Goal: Task Accomplishment & Management: Complete application form

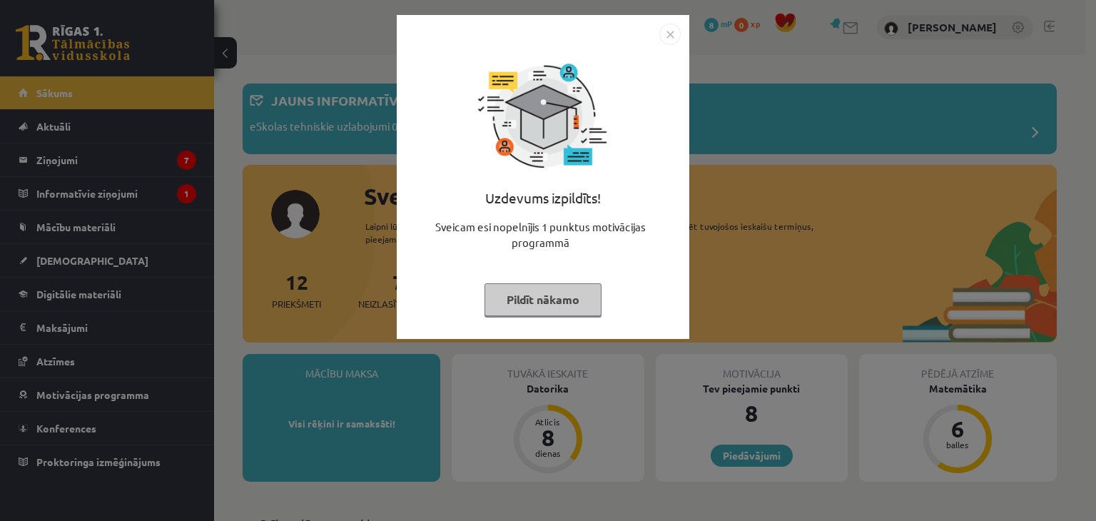
click at [539, 290] on button "Pildīt nākamo" at bounding box center [542, 299] width 117 height 33
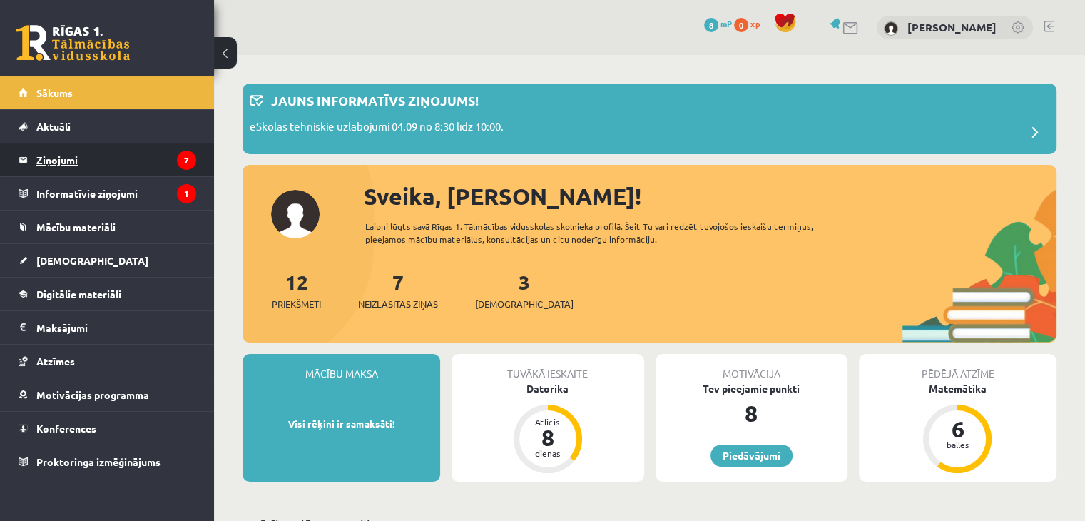
click at [94, 158] on legend "Ziņojumi 7" at bounding box center [116, 159] width 160 height 33
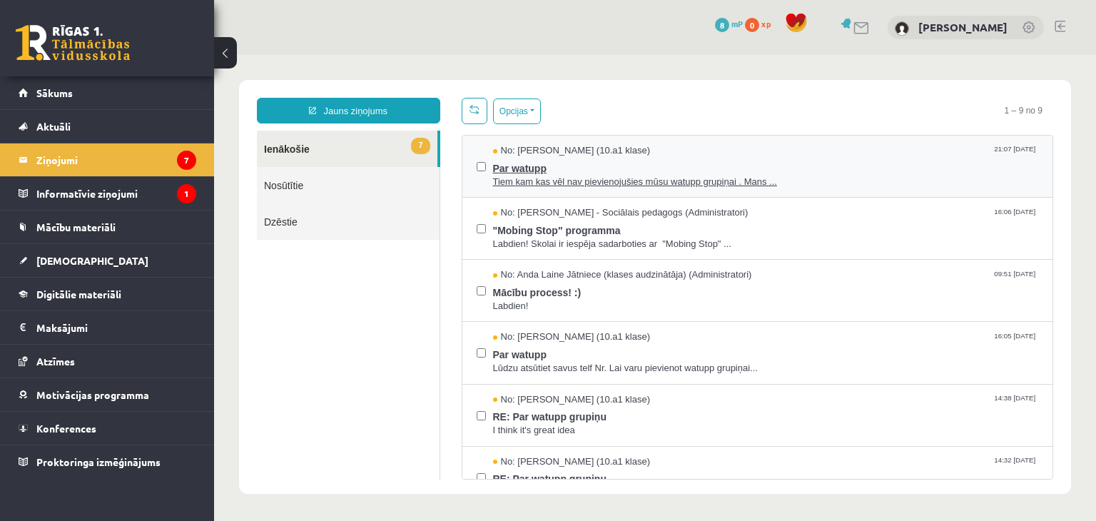
click at [531, 175] on span "Tiem kam kas vēl nav pievienojušies mūsu watupp grupiņai . Mans ..." at bounding box center [766, 182] width 546 height 14
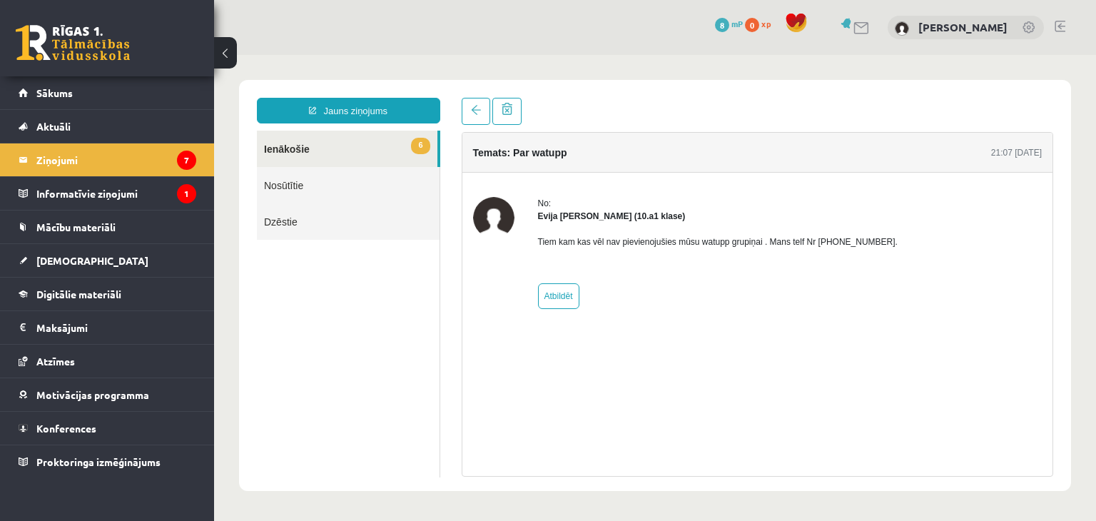
click at [298, 143] on link "6 Ienākošie" at bounding box center [347, 149] width 180 height 36
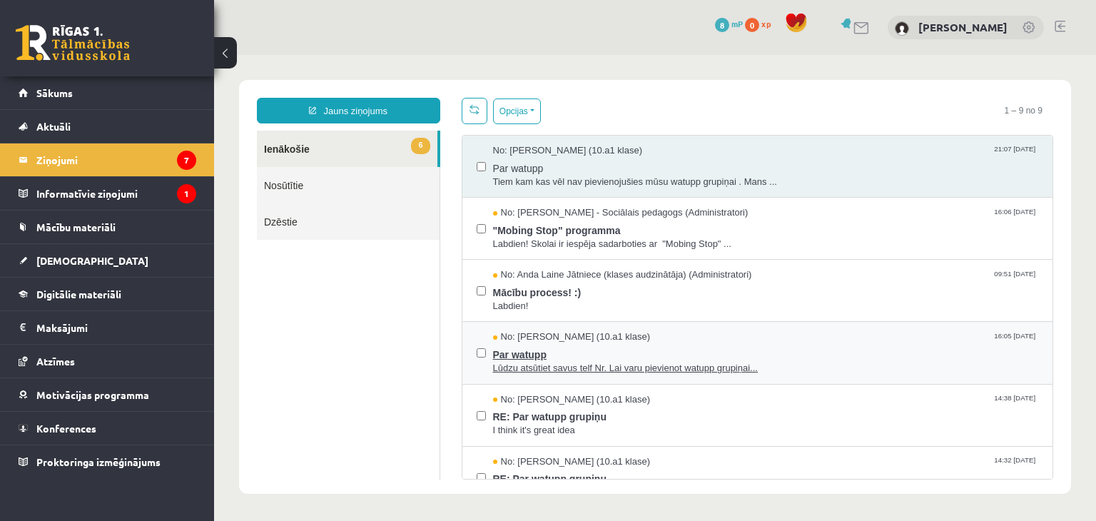
click at [524, 347] on span "Par watupp" at bounding box center [766, 353] width 546 height 18
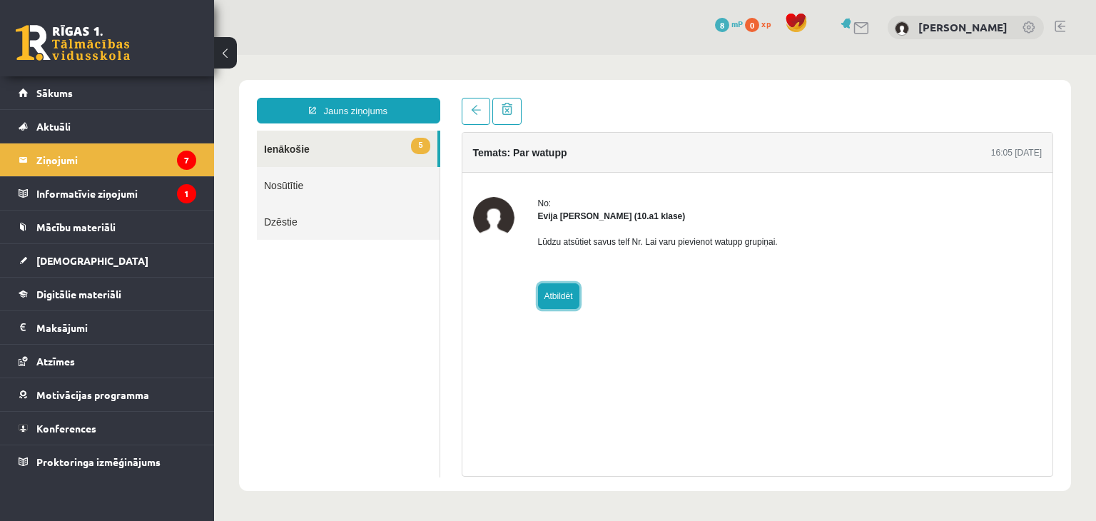
click at [562, 292] on link "Atbildēt" at bounding box center [558, 296] width 41 height 26
type input "**********"
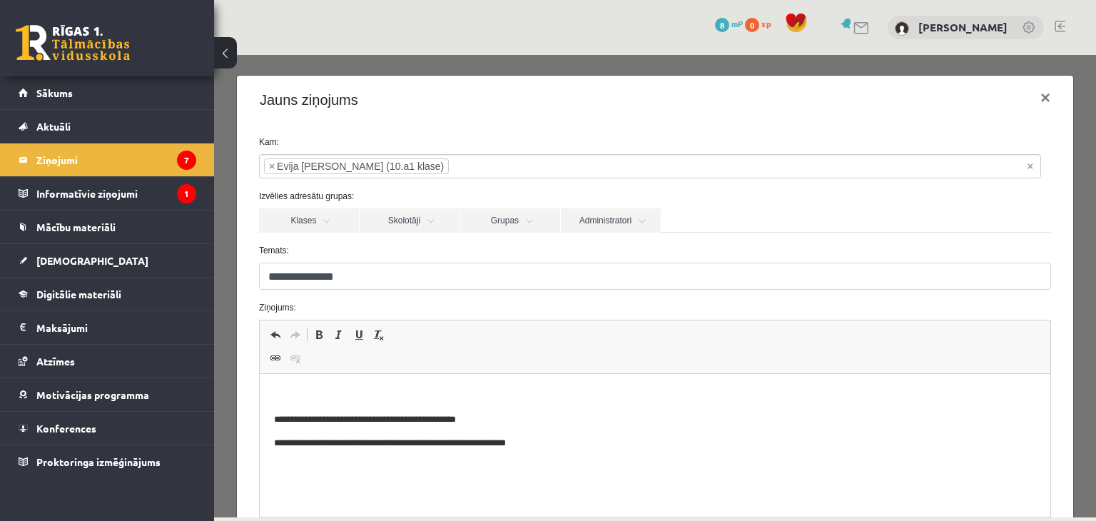
click at [312, 389] on p "Editor, wiswyg-editor-47024775277640-1757359061-472" at bounding box center [654, 395] width 762 height 15
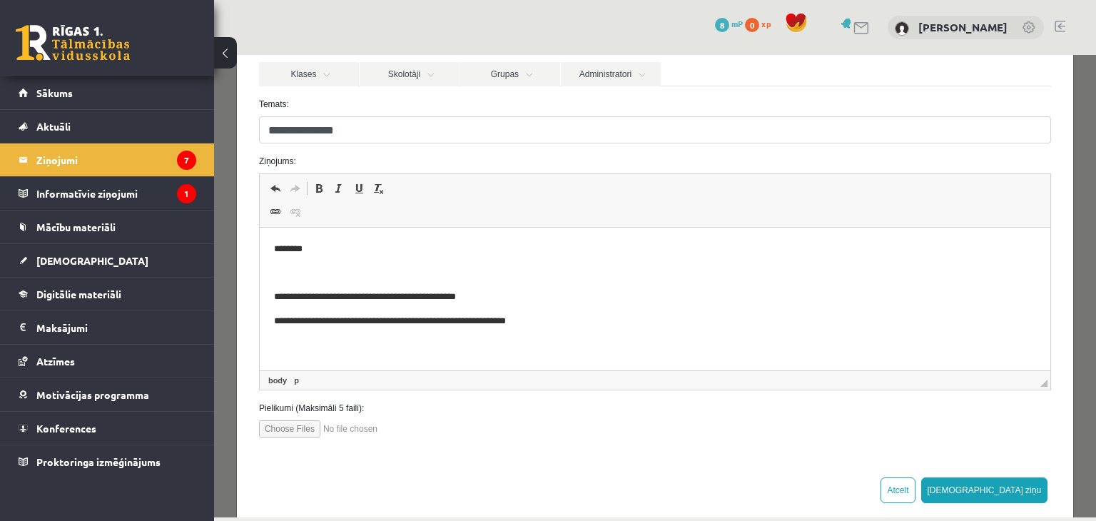
scroll to position [167, 0]
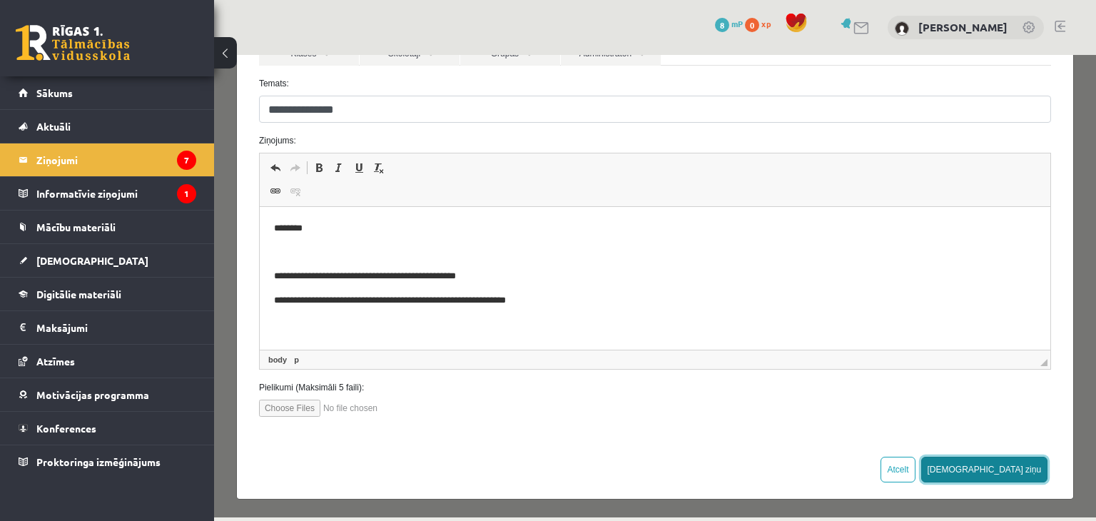
click at [1021, 463] on button "Sūtīt ziņu" at bounding box center [984, 470] width 127 height 26
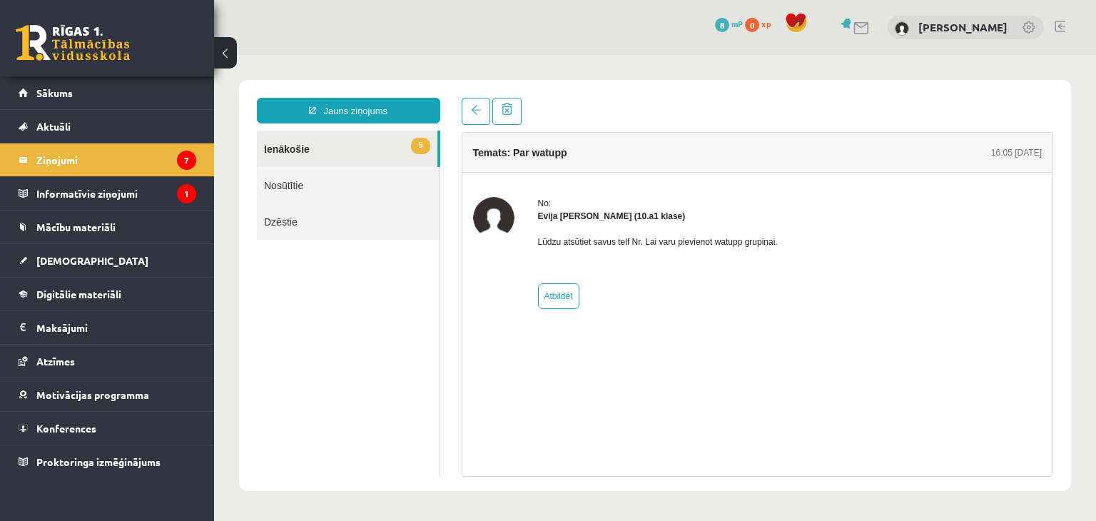
scroll to position [0, 0]
click at [305, 149] on link "5 Ienākošie" at bounding box center [347, 149] width 180 height 36
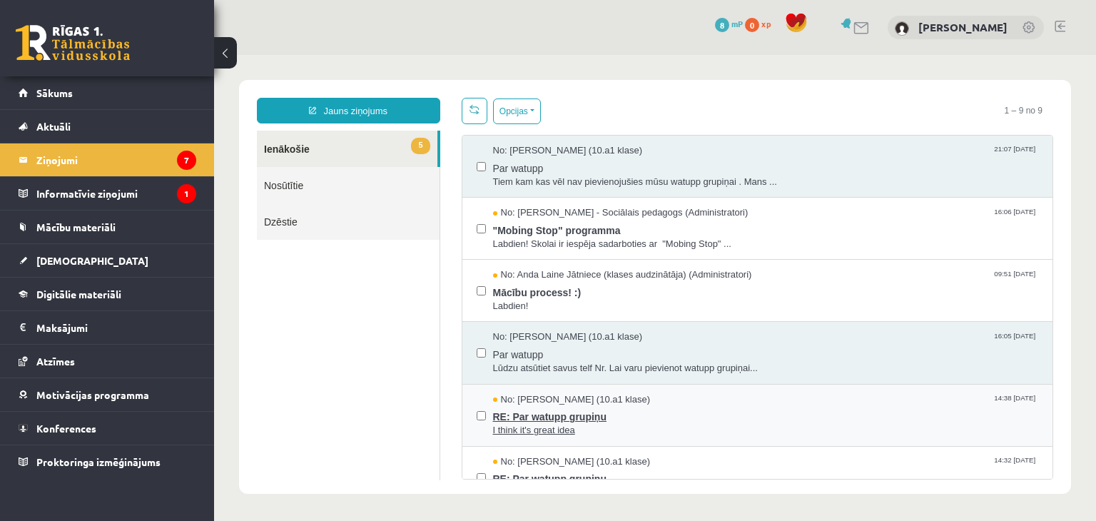
click at [605, 403] on span "No: Ilia Ganebnyi (10.a1 klase)" at bounding box center [572, 400] width 158 height 14
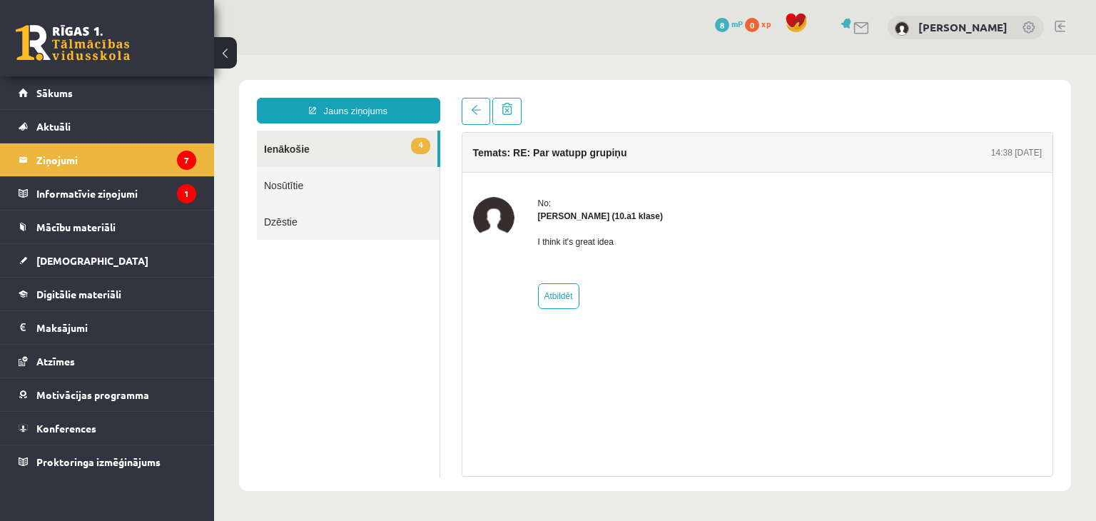
click at [345, 141] on link "4 Ienākošie" at bounding box center [347, 149] width 180 height 36
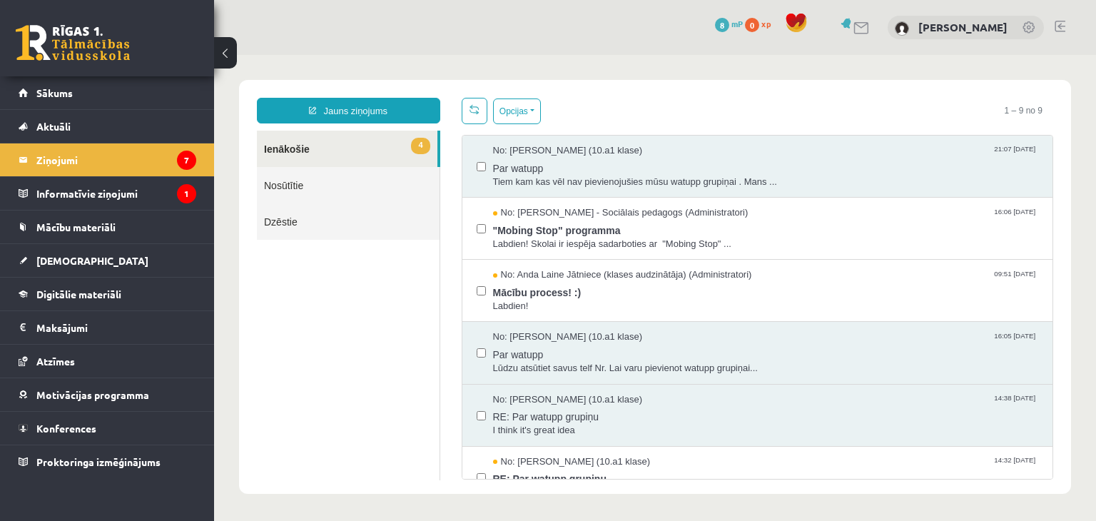
drag, startPoint x: 1089, startPoint y: 186, endPoint x: 824, endPoint y: 58, distance: 293.8
click at [824, 58] on body "Jauns ziņojums 4 Ienākošie Nosūtītie Dzēstie * ********* ********* ******* Opci…" at bounding box center [655, 287] width 882 height 464
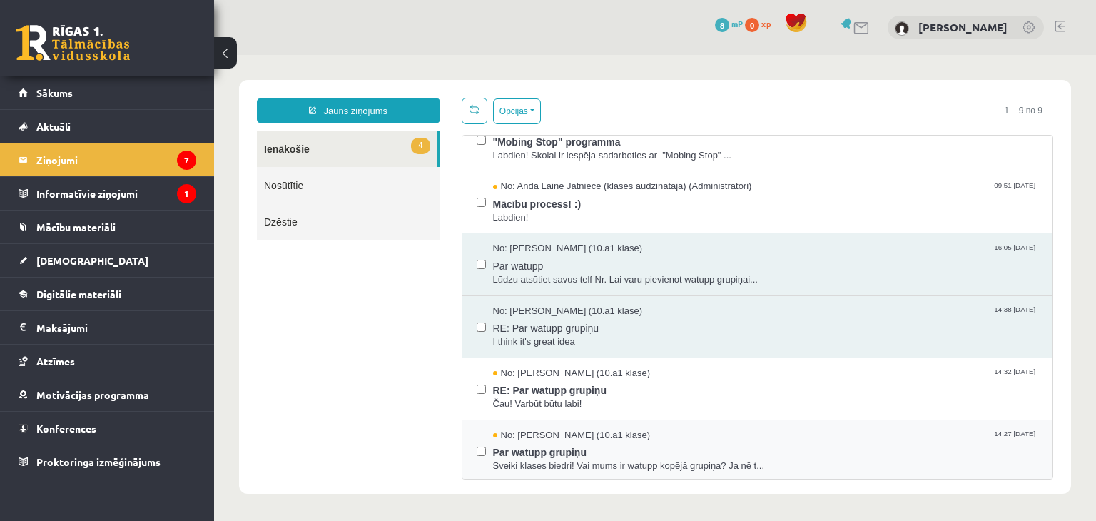
click at [673, 459] on span "Sveiki klases biedri! Vai mums ir watupp kopējā grupiņa? Ja nē t..." at bounding box center [766, 466] width 546 height 14
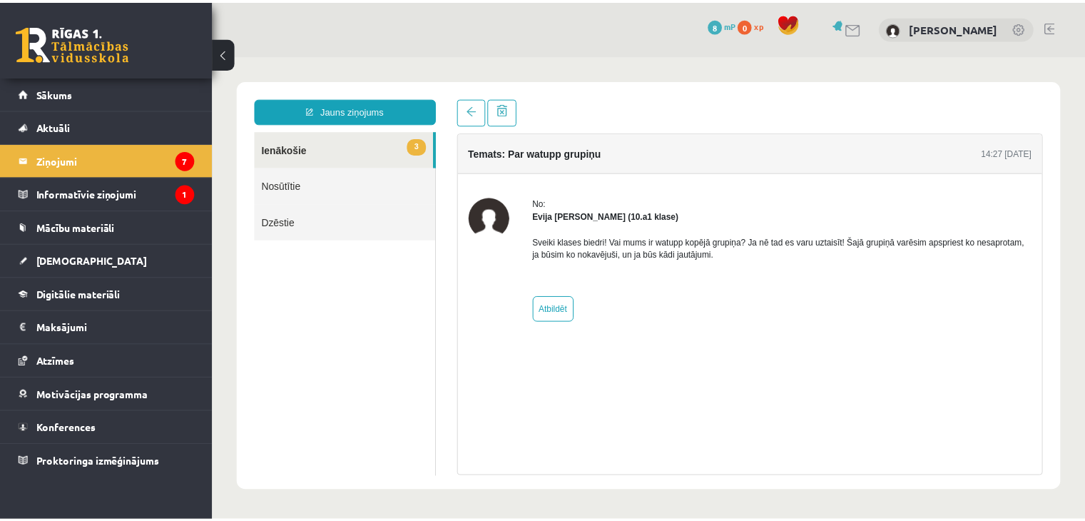
scroll to position [0, 0]
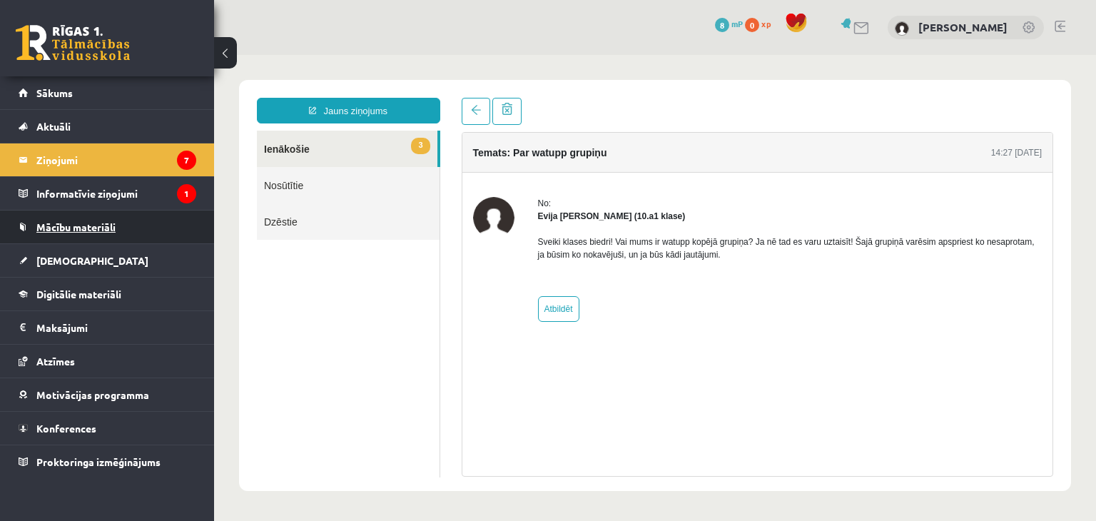
click at [123, 221] on link "Mācību materiāli" at bounding box center [108, 226] width 178 height 33
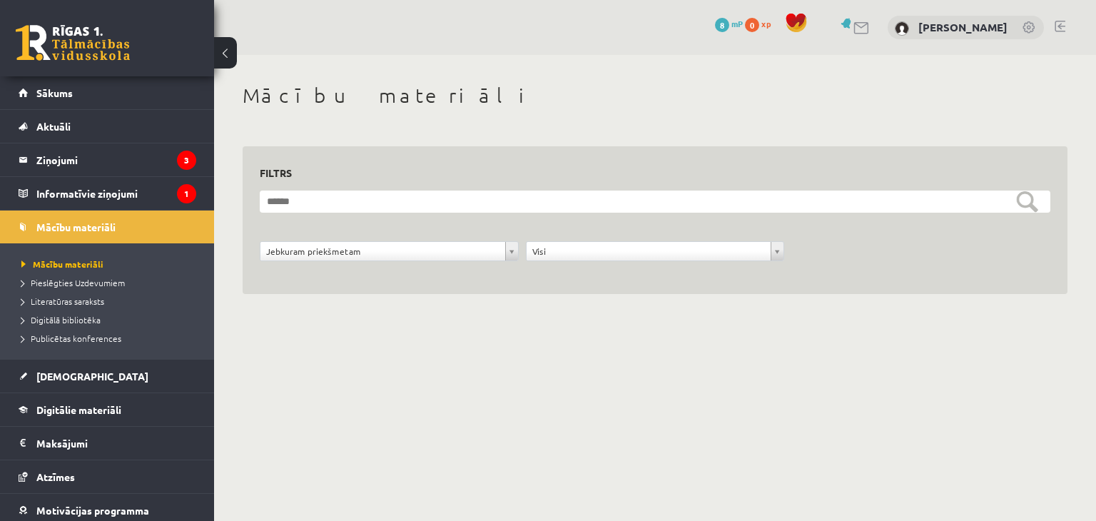
drag, startPoint x: 1095, startPoint y: 104, endPoint x: 1095, endPoint y: 113, distance: 8.6
click at [1095, 113] on div "**********" at bounding box center [655, 205] width 882 height 300
click at [66, 321] on span "Digitālā bibliotēka" at bounding box center [60, 319] width 79 height 11
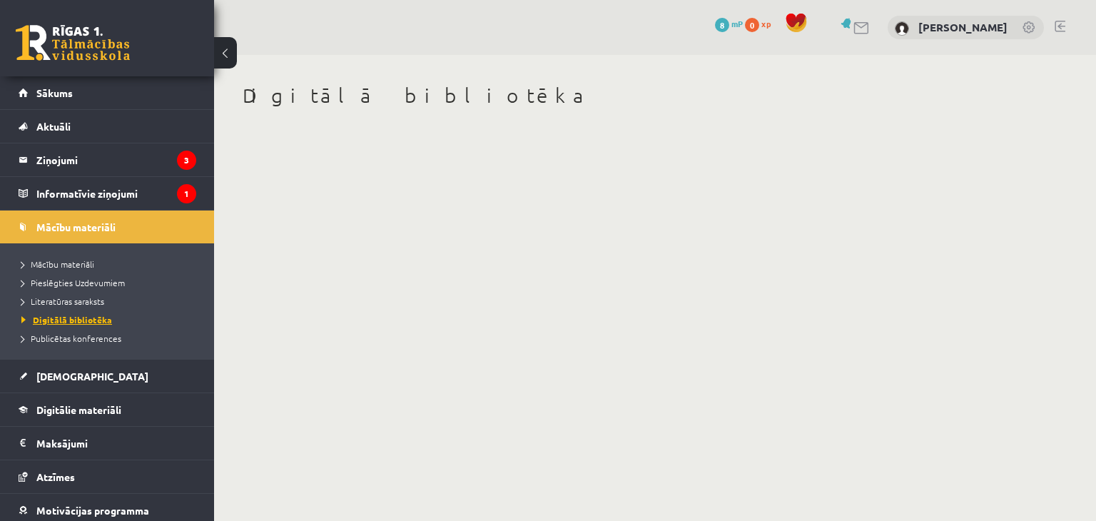
click at [66, 321] on span "Digitālā bibliotēka" at bounding box center [66, 319] width 91 height 11
click at [66, 342] on link "Publicētas konferences" at bounding box center [110, 338] width 178 height 13
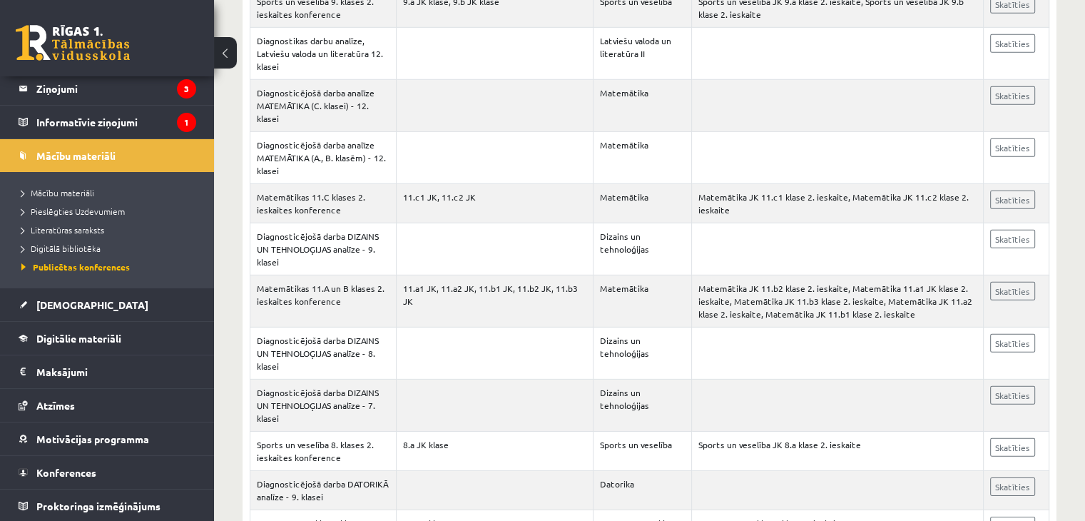
scroll to position [22495, 0]
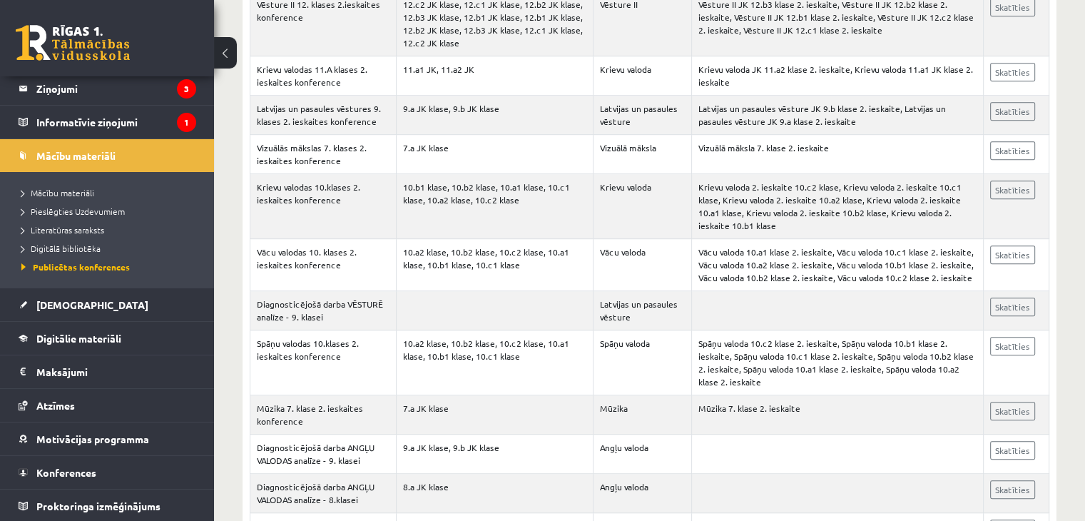
drag, startPoint x: 1083, startPoint y: 346, endPoint x: 1082, endPoint y: 409, distance: 63.5
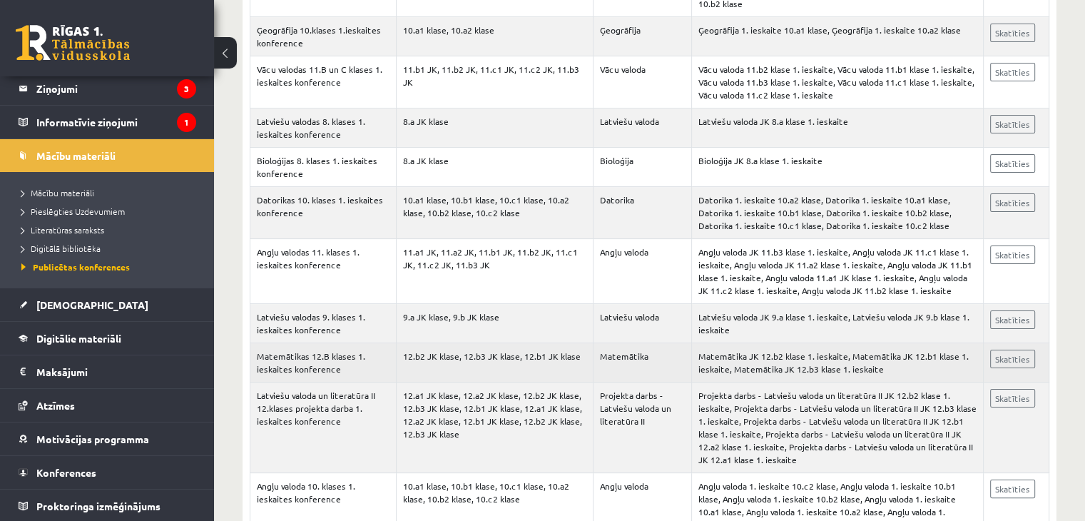
scroll to position [32733, 0]
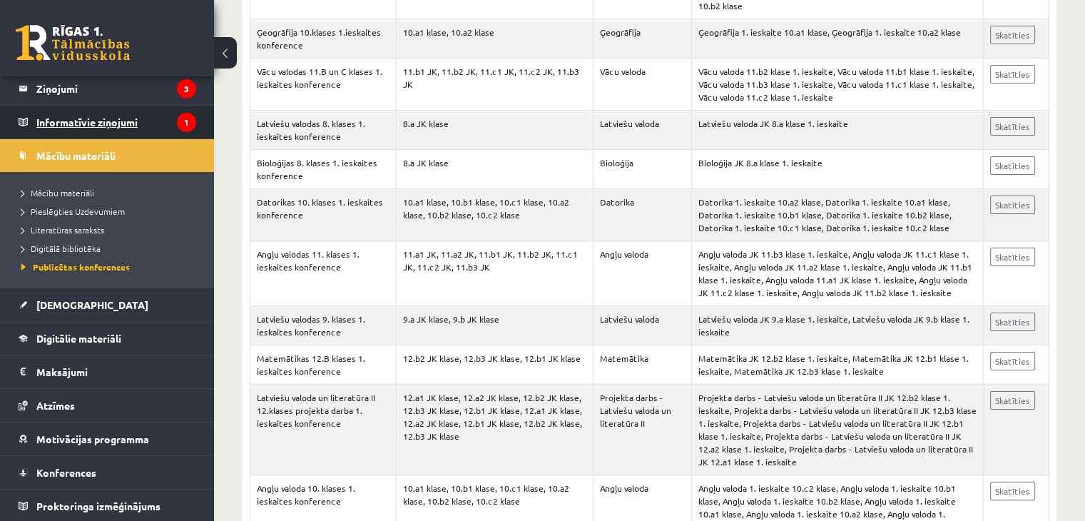
click at [111, 121] on legend "Informatīvie ziņojumi 1" at bounding box center [116, 122] width 160 height 33
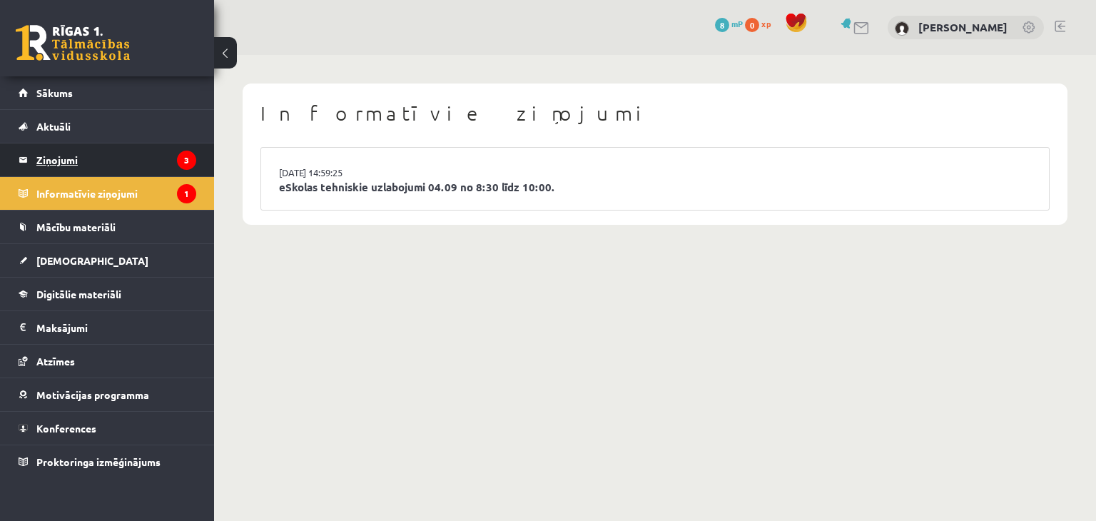
click at [110, 149] on legend "Ziņojumi 3" at bounding box center [116, 159] width 160 height 33
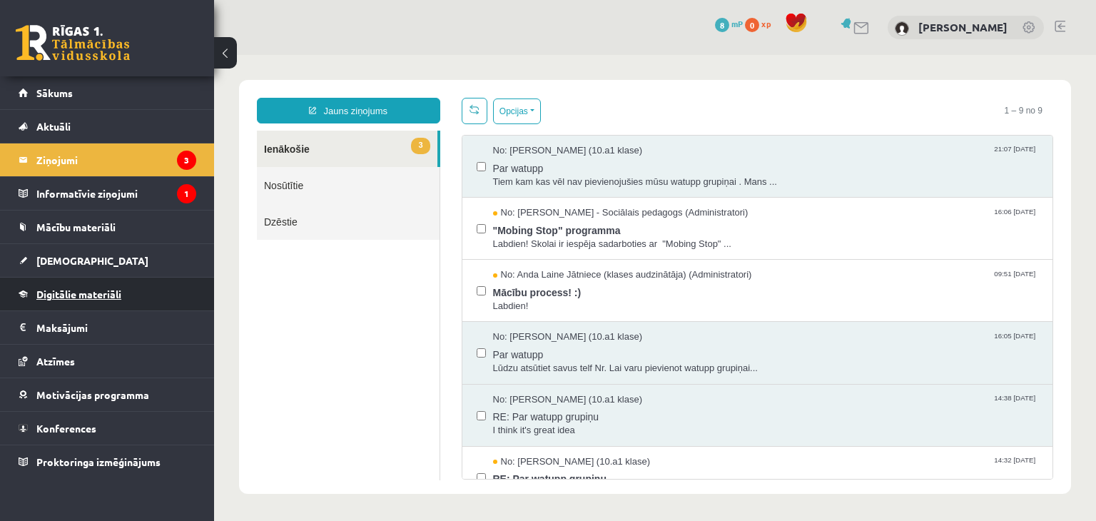
click at [128, 291] on link "Digitālie materiāli" at bounding box center [108, 293] width 178 height 33
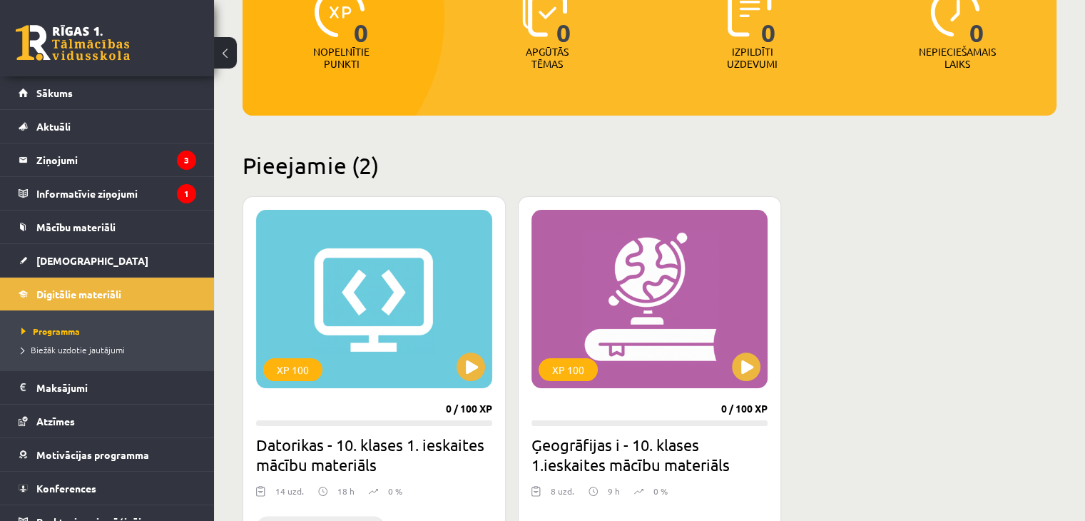
scroll to position [211, 0]
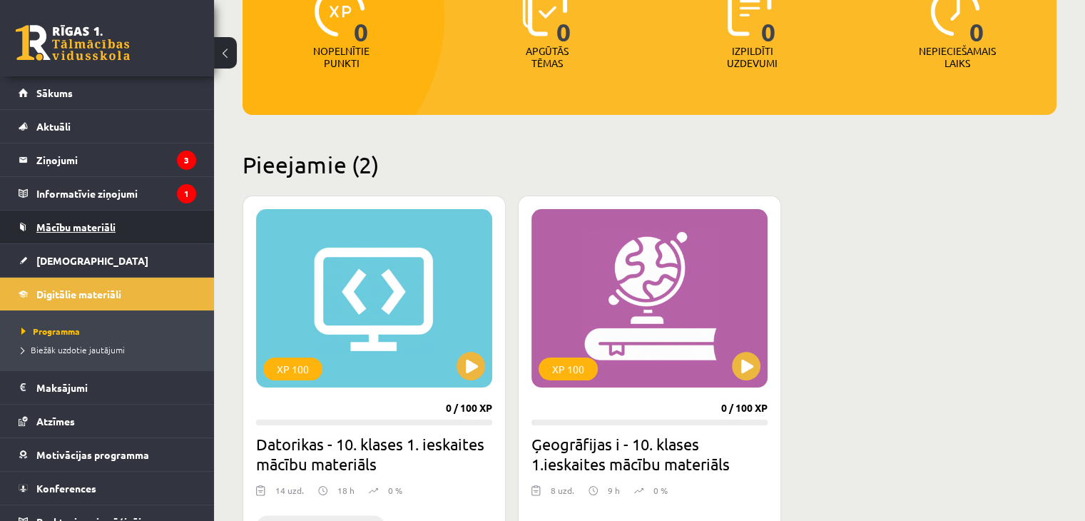
click at [90, 235] on link "Mācību materiāli" at bounding box center [108, 226] width 178 height 33
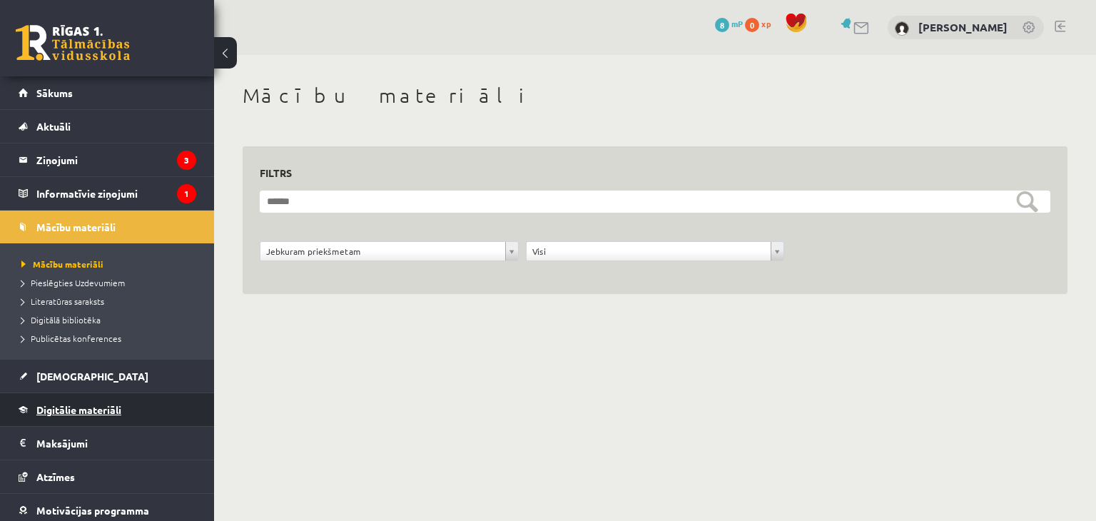
click at [89, 415] on link "Digitālie materiāli" at bounding box center [108, 409] width 178 height 33
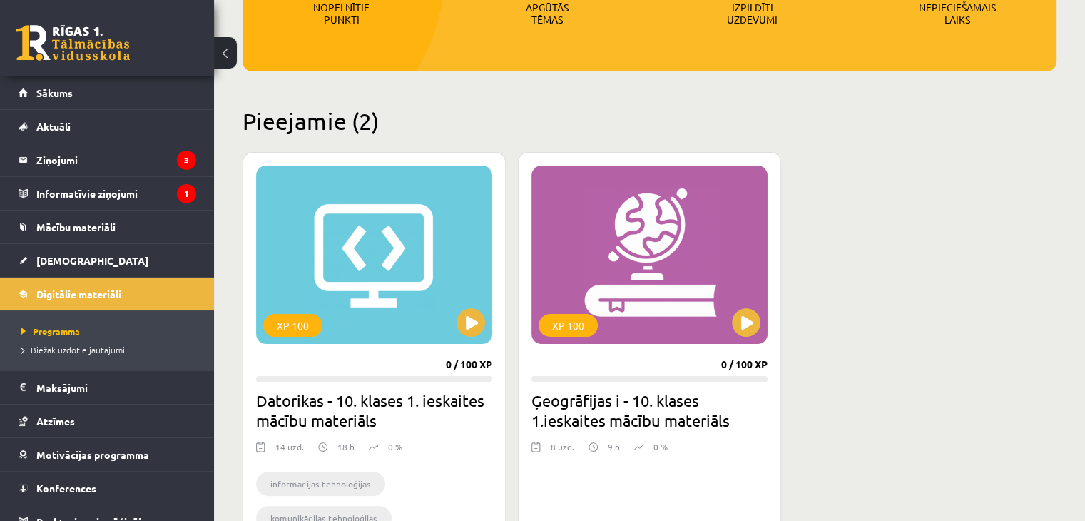
scroll to position [282, 0]
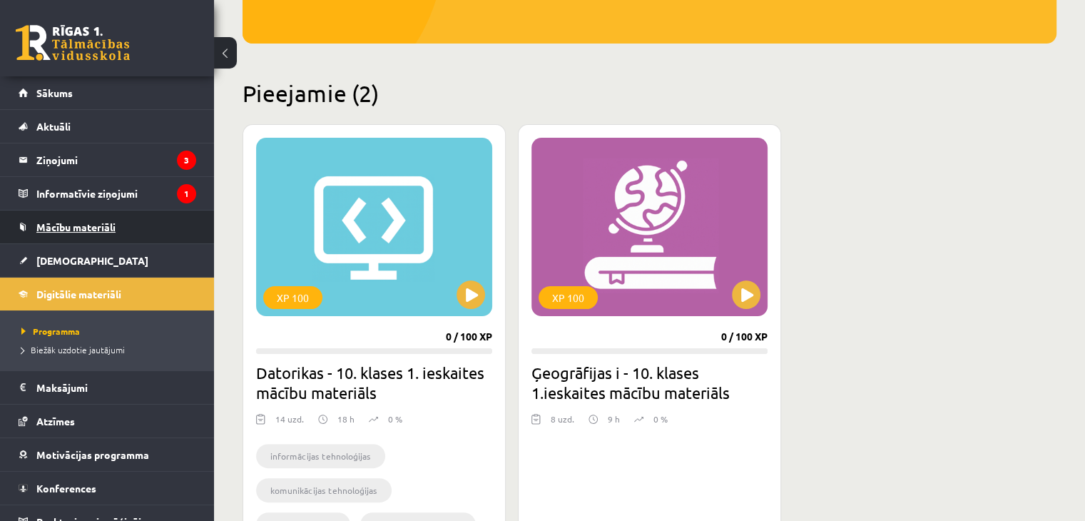
click at [111, 233] on link "Mācību materiāli" at bounding box center [108, 226] width 178 height 33
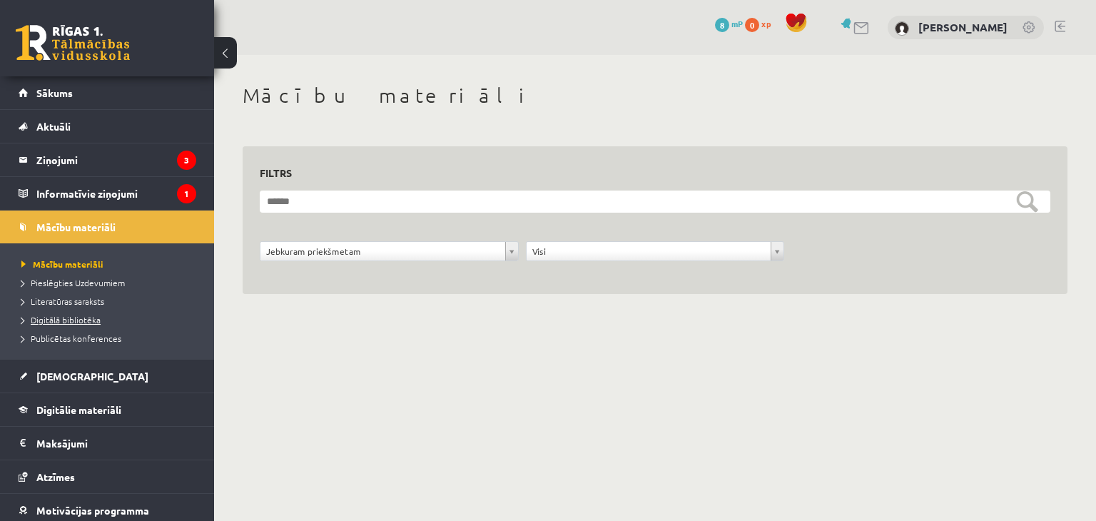
click at [80, 322] on span "Digitālā bibliotēka" at bounding box center [60, 319] width 79 height 11
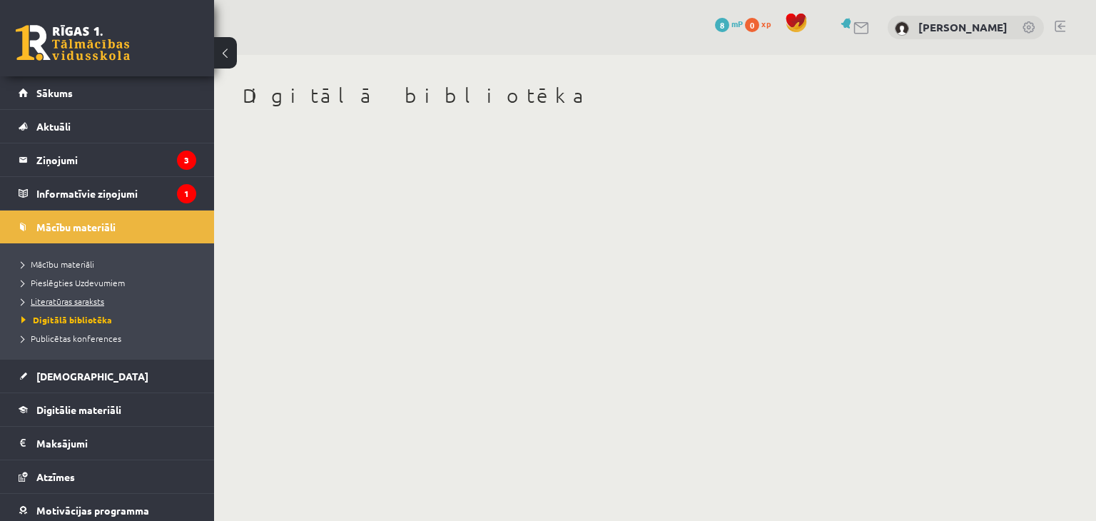
click at [80, 300] on span "Literatūras saraksts" at bounding box center [62, 300] width 83 height 11
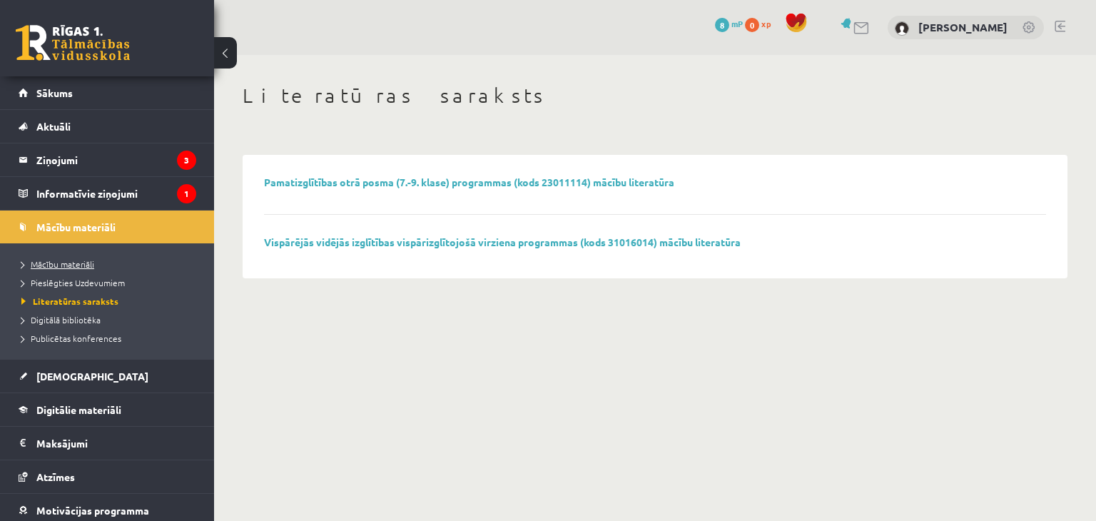
click at [77, 265] on span "Mācību materiāli" at bounding box center [57, 263] width 73 height 11
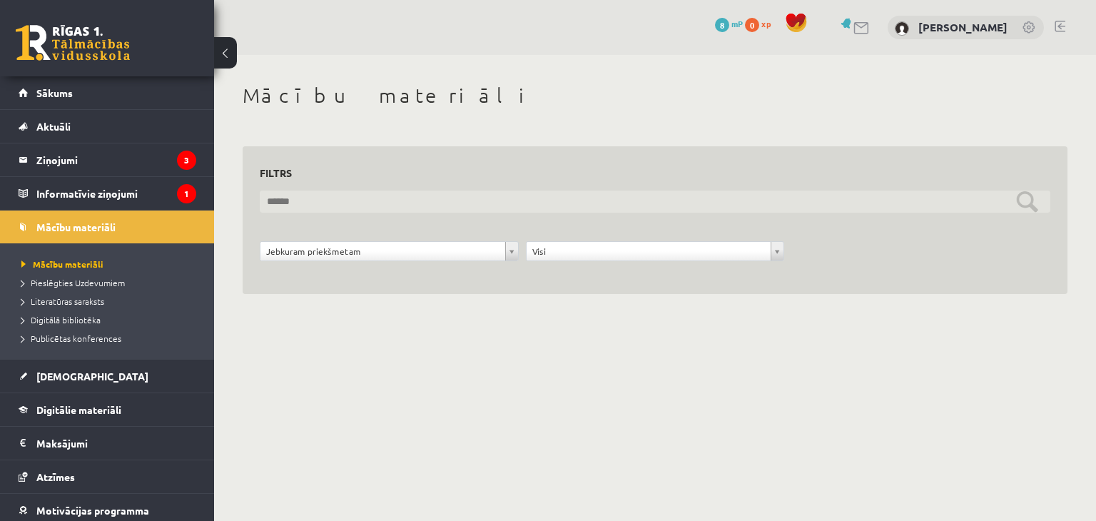
click at [385, 198] on input "text" at bounding box center [655, 201] width 790 height 22
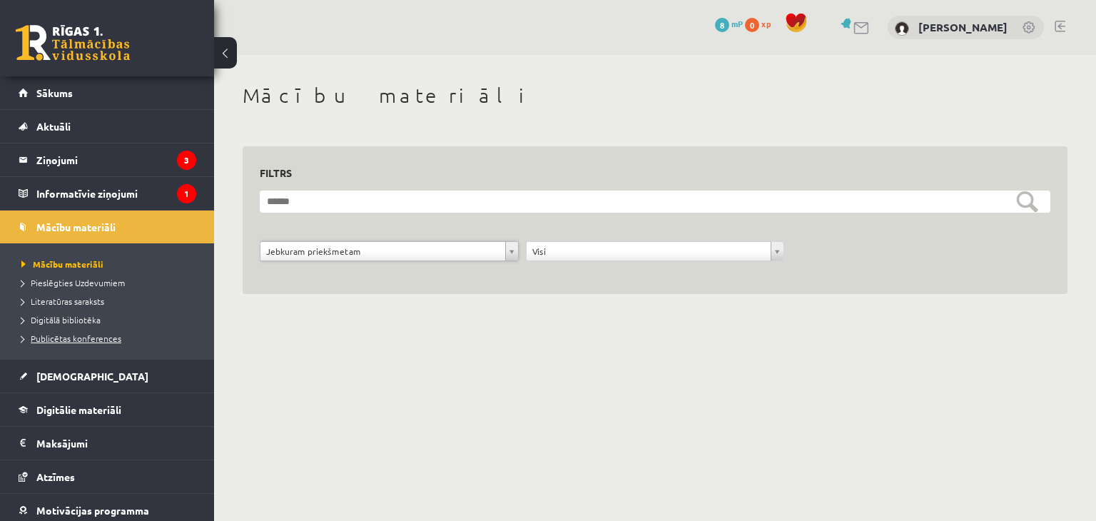
click at [52, 338] on span "Publicētas konferences" at bounding box center [71, 337] width 100 height 11
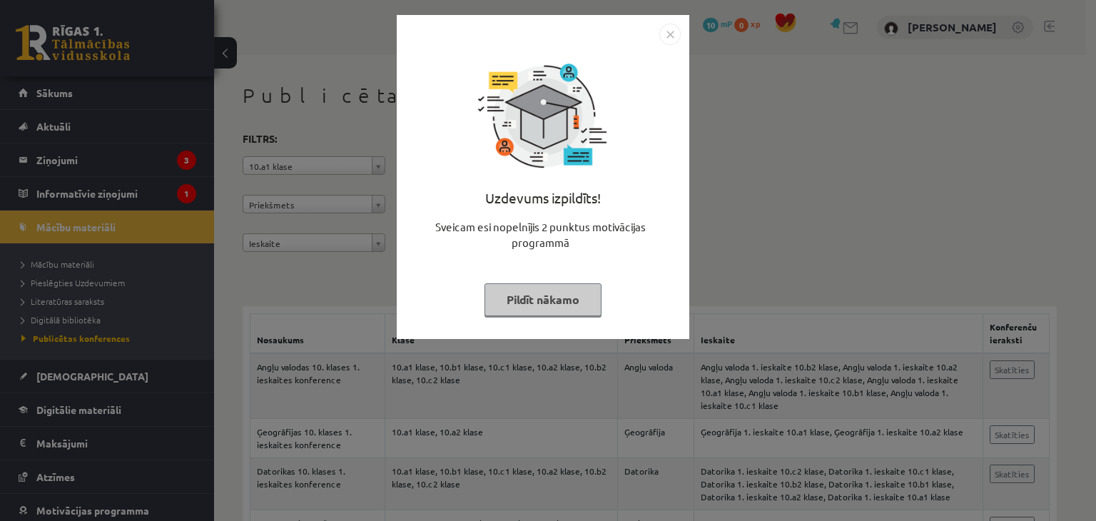
click at [671, 32] on img "Close" at bounding box center [669, 34] width 21 height 21
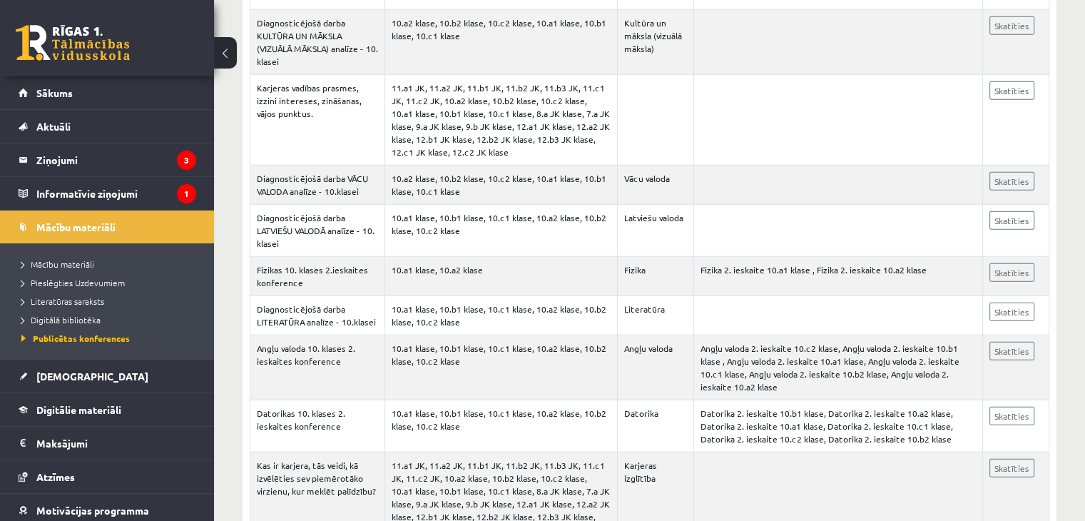
scroll to position [4321, 0]
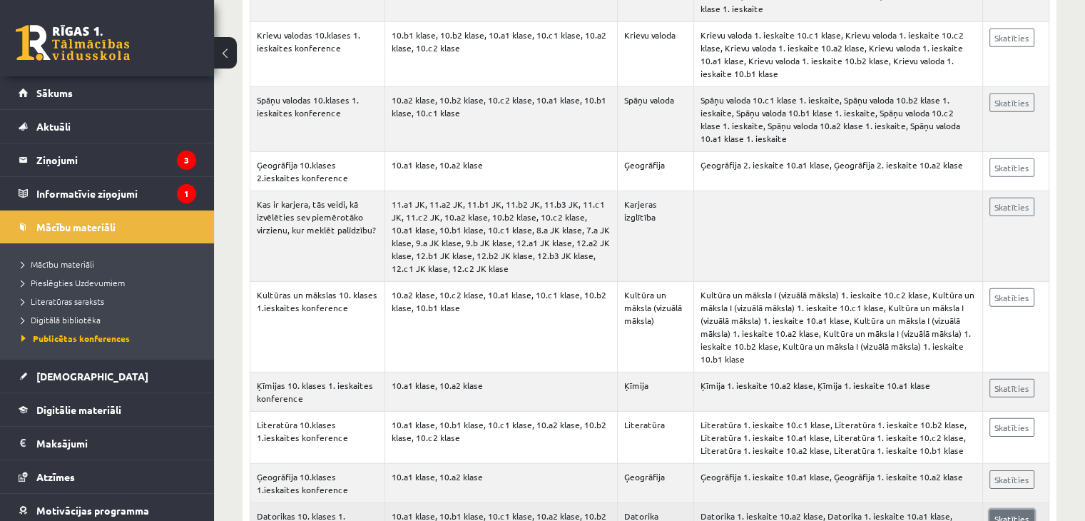
click at [997, 509] on link "Skatīties" at bounding box center [1011, 518] width 45 height 19
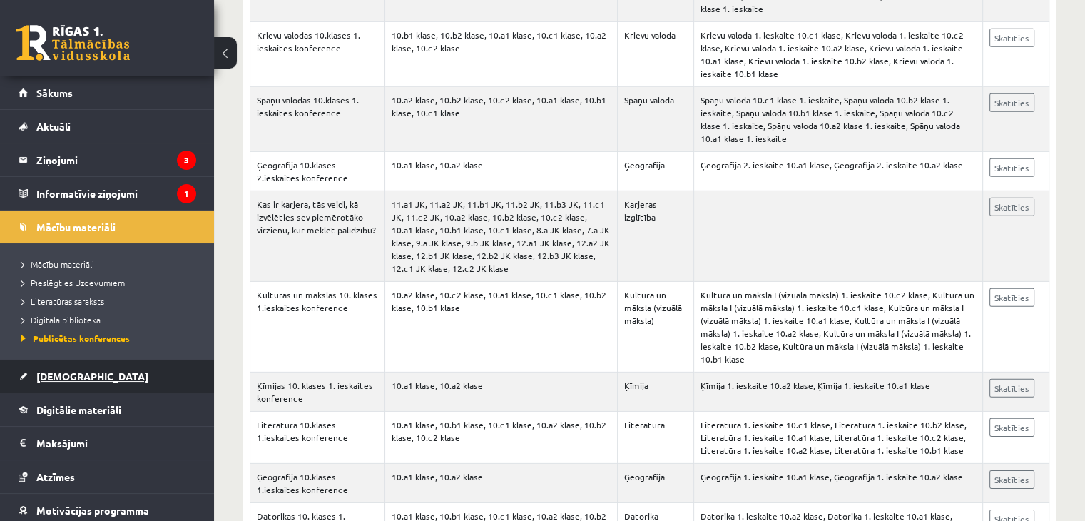
click at [109, 373] on link "[DEMOGRAPHIC_DATA]" at bounding box center [108, 376] width 178 height 33
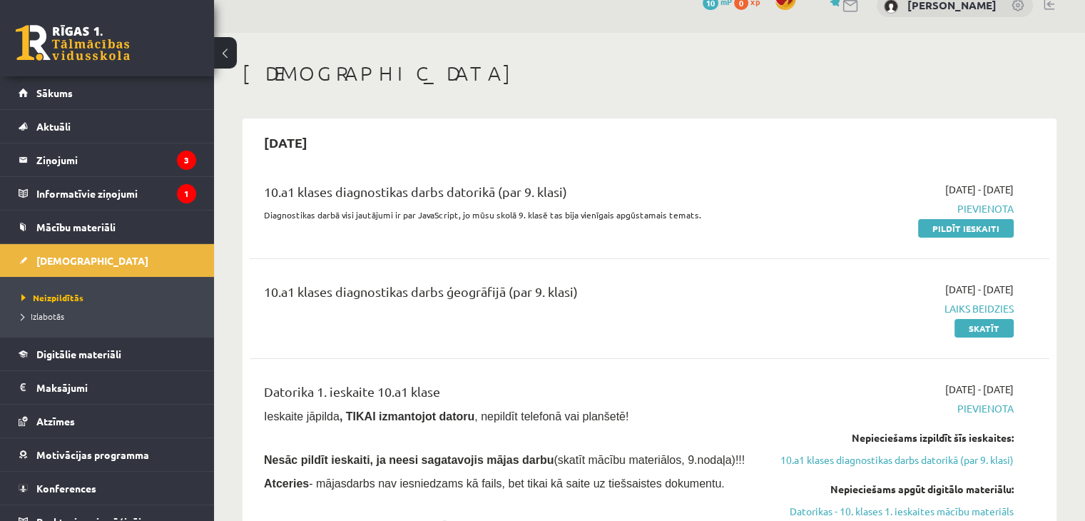
scroll to position [11, 0]
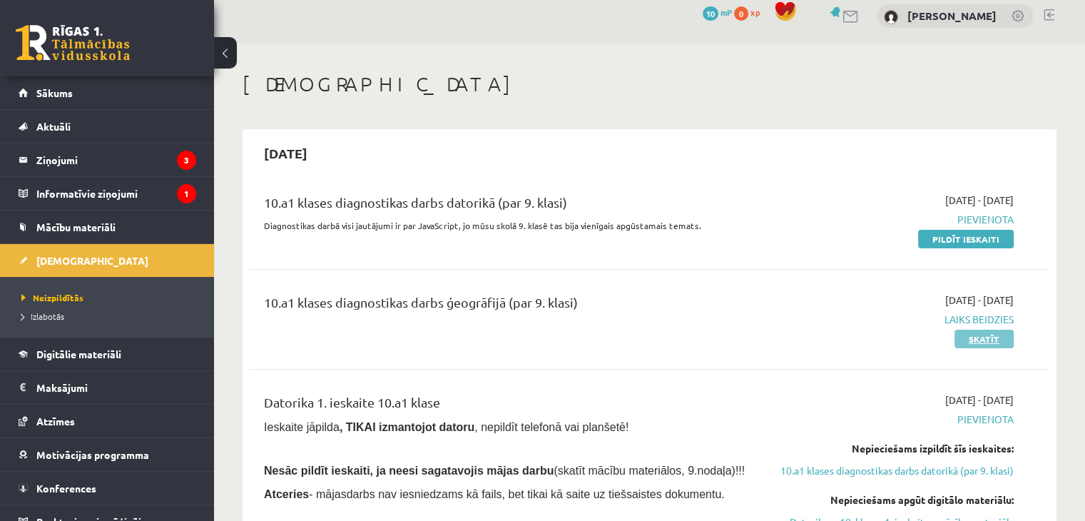
click at [982, 337] on link "Skatīt" at bounding box center [983, 339] width 59 height 19
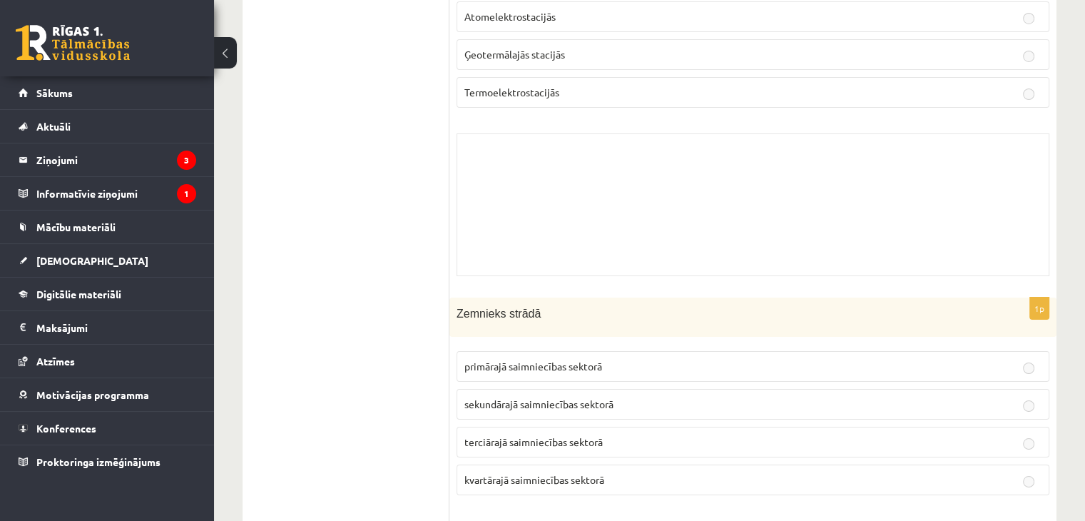
scroll to position [11514, 0]
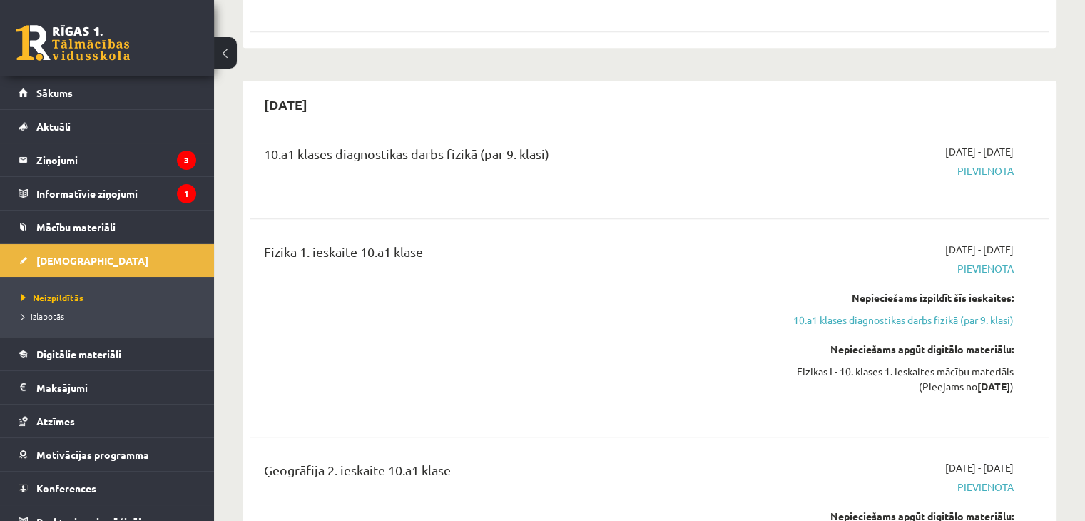
scroll to position [1295, 0]
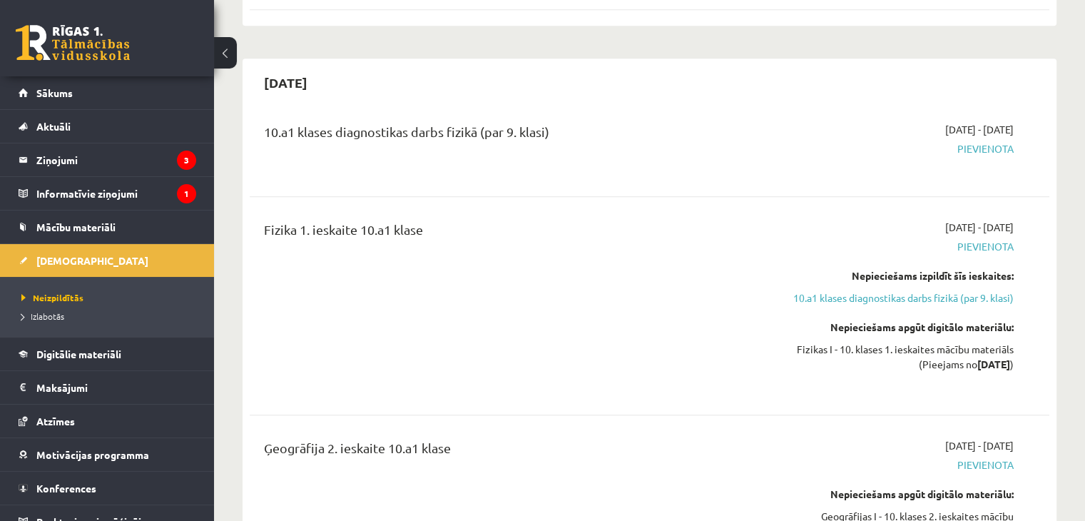
click at [971, 147] on span "Pievienota" at bounding box center [895, 148] width 235 height 15
click at [484, 163] on div "10.a1 klases diagnostikas darbs fizikā (par 9. klasi)" at bounding box center [510, 147] width 514 height 51
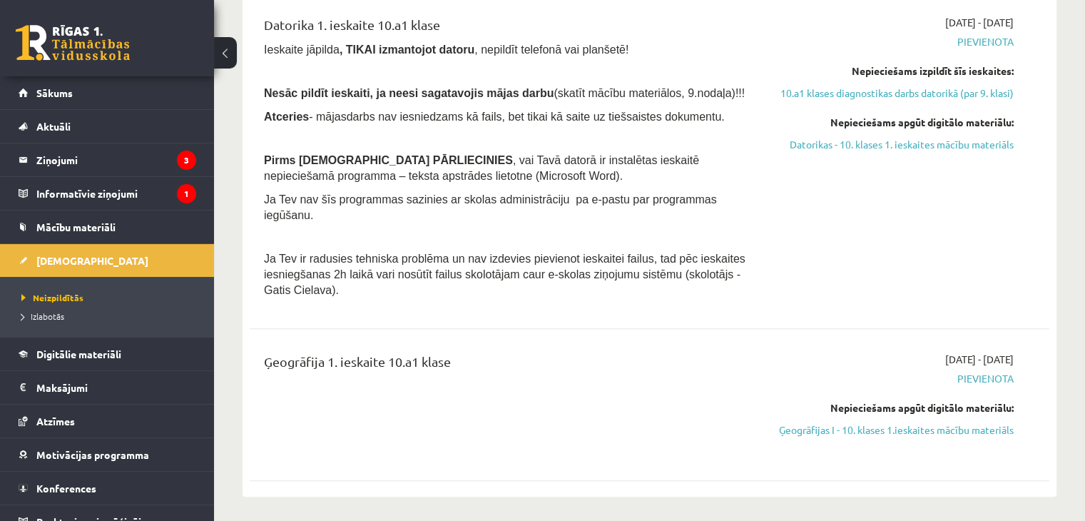
scroll to position [367, 0]
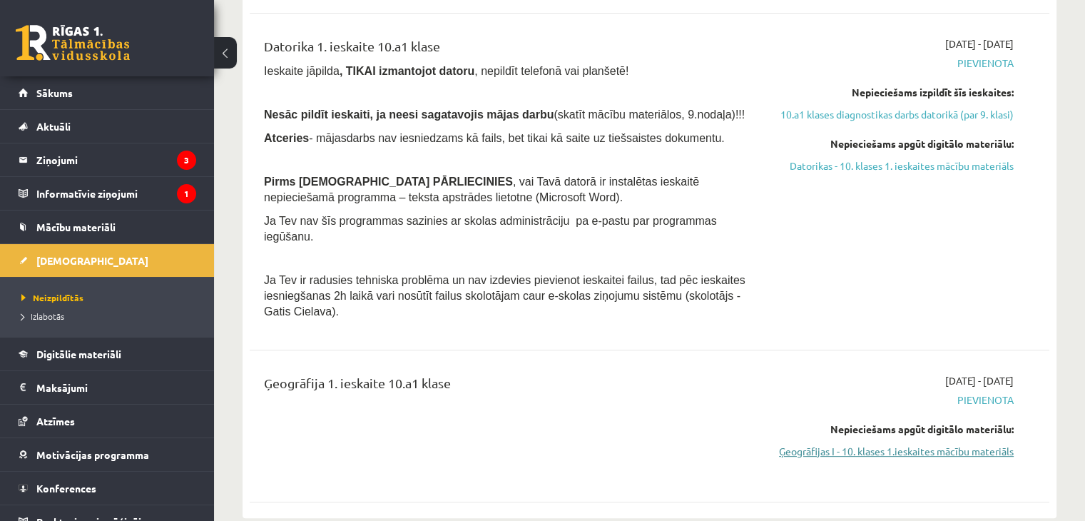
click at [927, 444] on link "Ģeogrāfijas I - 10. klases 1.ieskaites mācību materiāls" at bounding box center [895, 451] width 235 height 15
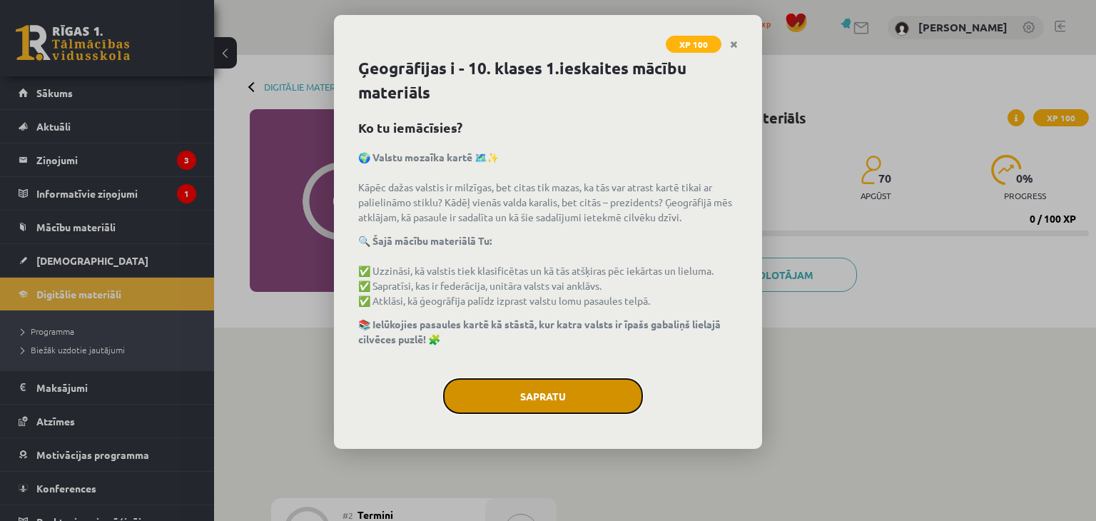
click at [534, 388] on button "Sapratu" at bounding box center [543, 396] width 200 height 36
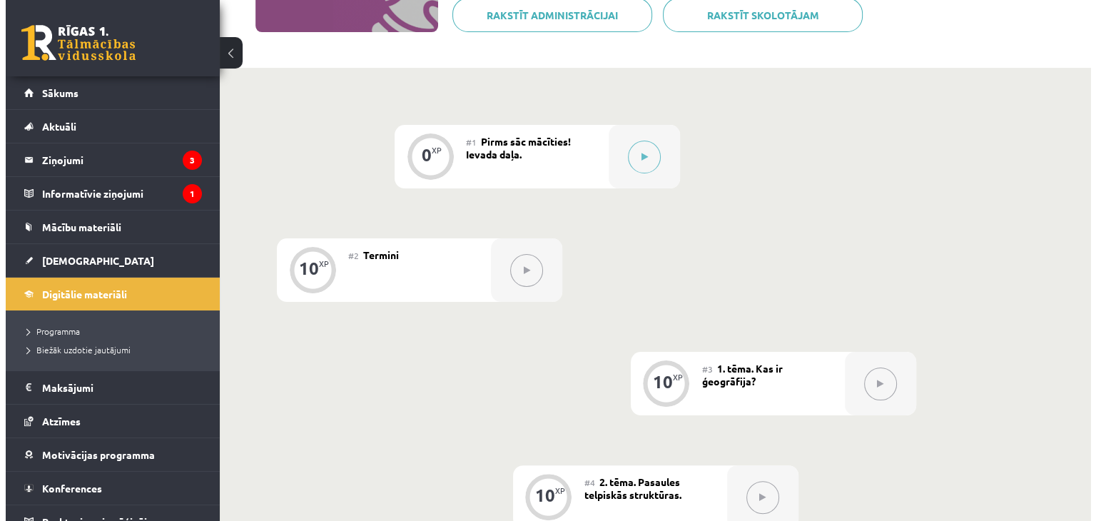
scroll to position [275, 0]
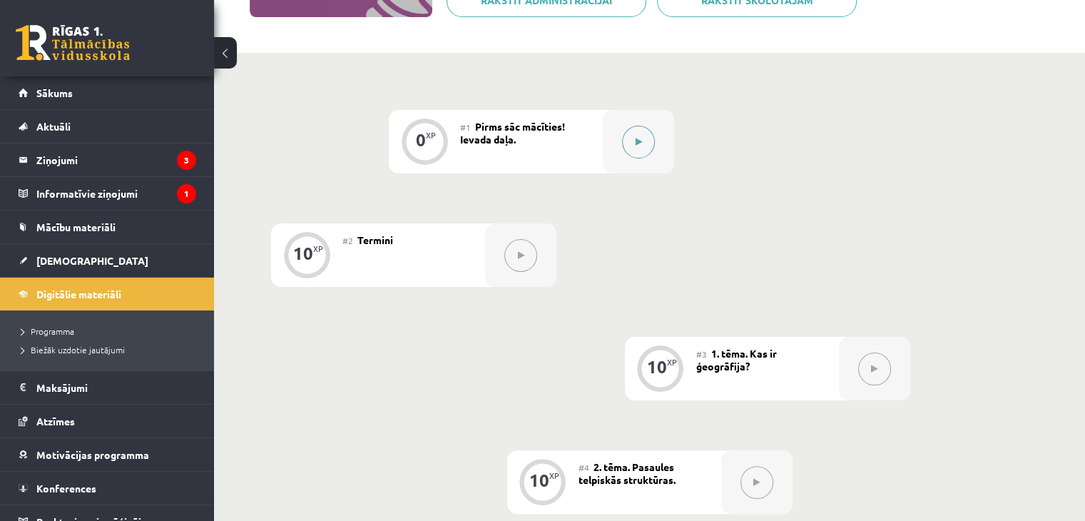
click at [636, 141] on icon at bounding box center [639, 142] width 6 height 9
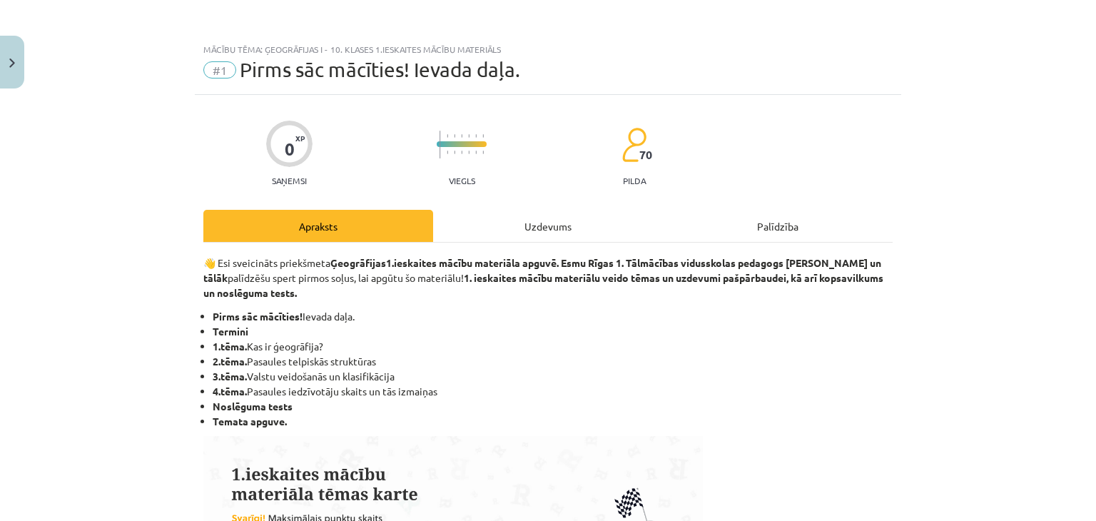
click at [569, 266] on strong "1.ieskaites mācību materiāla apguvē. Esmu Rīgas 1. Tālmācības vidusskolas pedag…" at bounding box center [542, 270] width 678 height 28
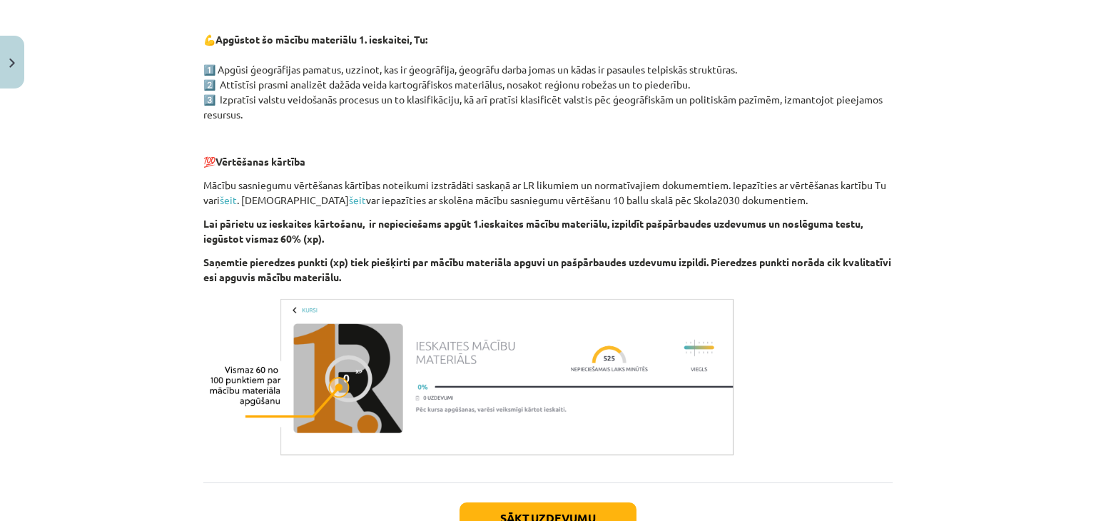
scroll to position [822, 0]
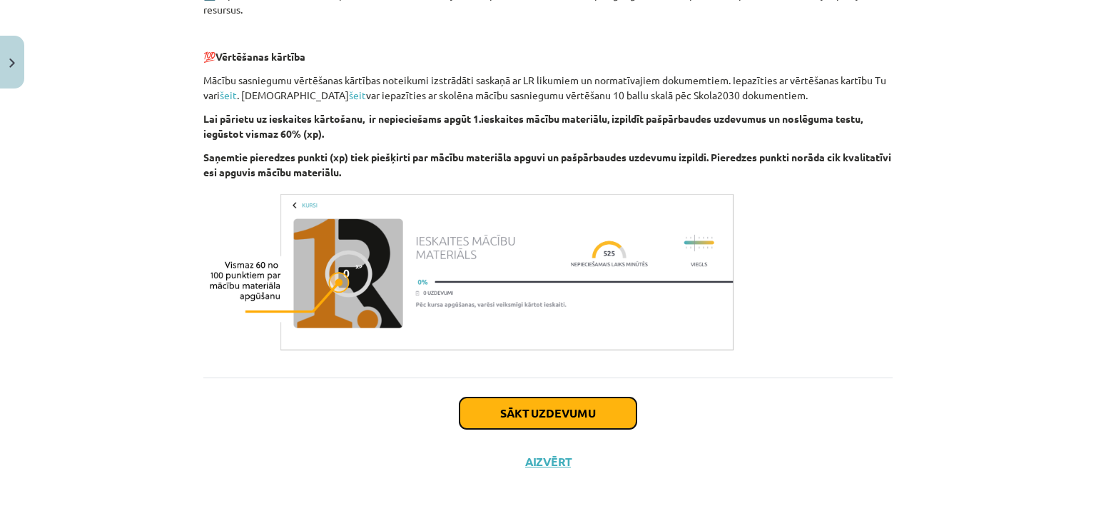
click at [582, 403] on button "Sākt uzdevumu" at bounding box center [547, 412] width 177 height 31
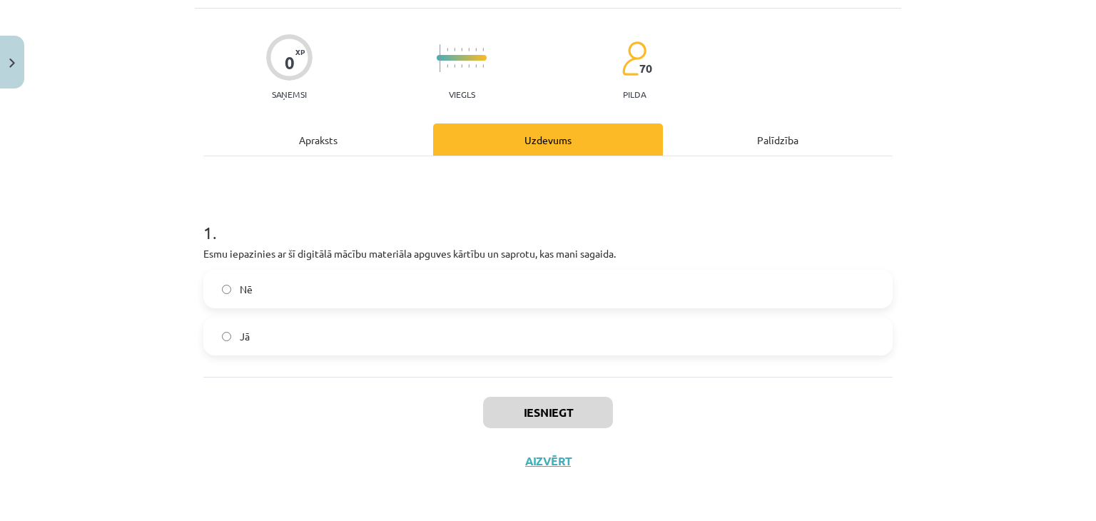
scroll to position [36, 0]
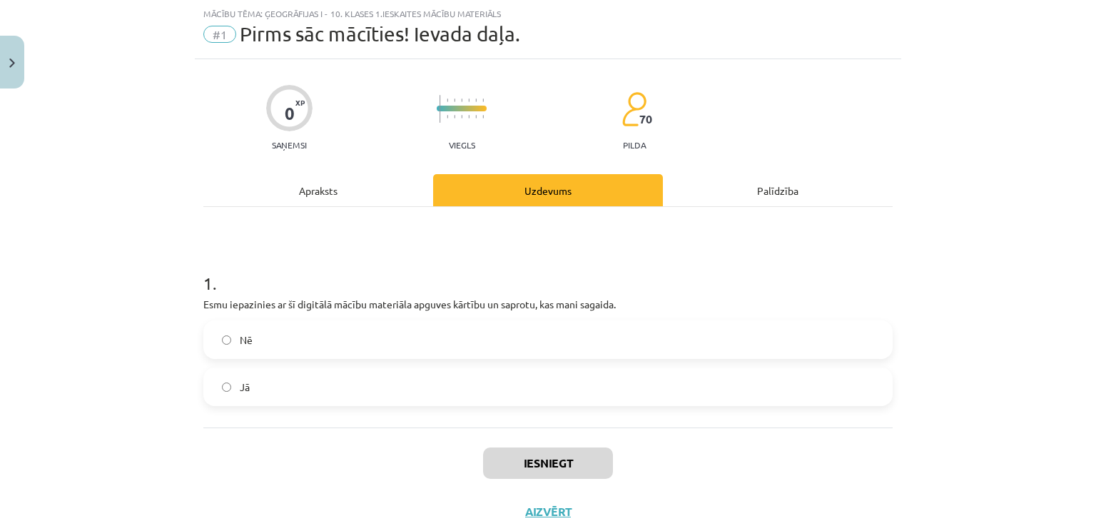
click at [422, 401] on label "Jā" at bounding box center [548, 387] width 686 height 36
click at [564, 463] on button "Iesniegt" at bounding box center [548, 462] width 130 height 31
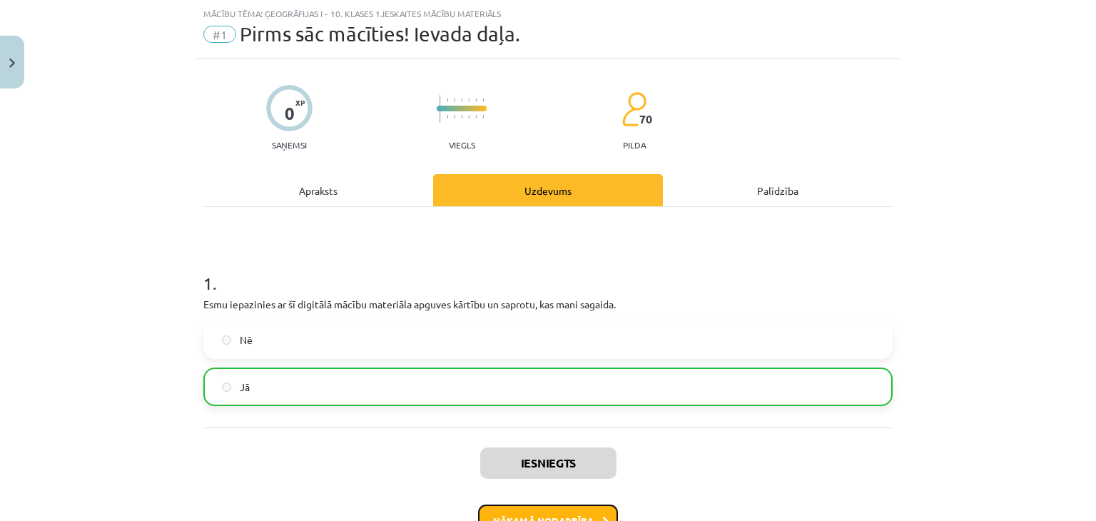
click at [551, 511] on button "Nākamā nodarbība" at bounding box center [548, 520] width 140 height 33
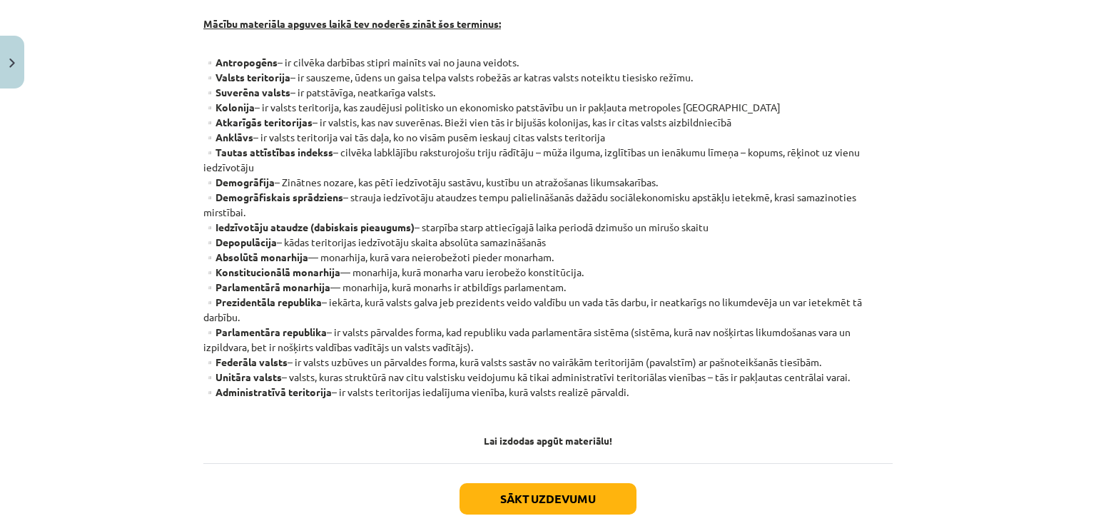
scroll to position [305, 0]
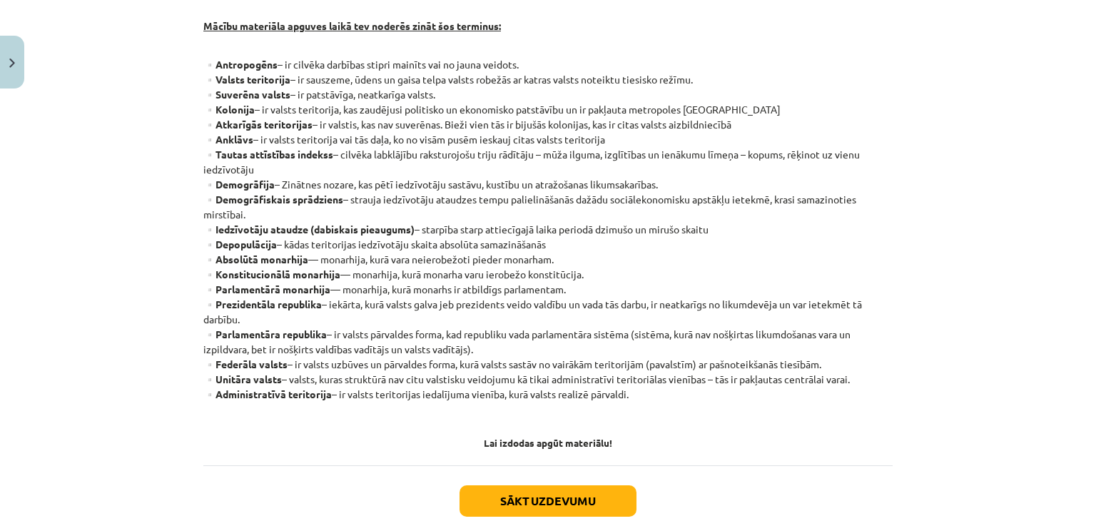
drag, startPoint x: 1085, startPoint y: 69, endPoint x: 138, endPoint y: 113, distance: 947.6
click at [138, 113] on div "Mācību tēma: Ģeogrāfijas i - 10. klases 1.ieskaites mācību materiāls #2 Termini…" at bounding box center [548, 260] width 1096 height 521
click at [574, 501] on button "Sākt uzdevumu" at bounding box center [547, 500] width 177 height 31
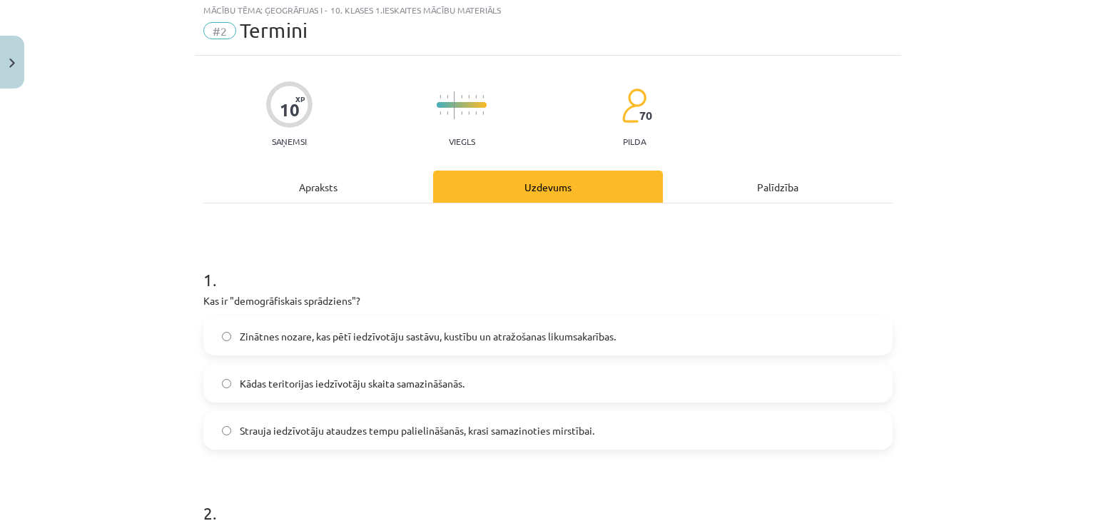
scroll to position [36, 0]
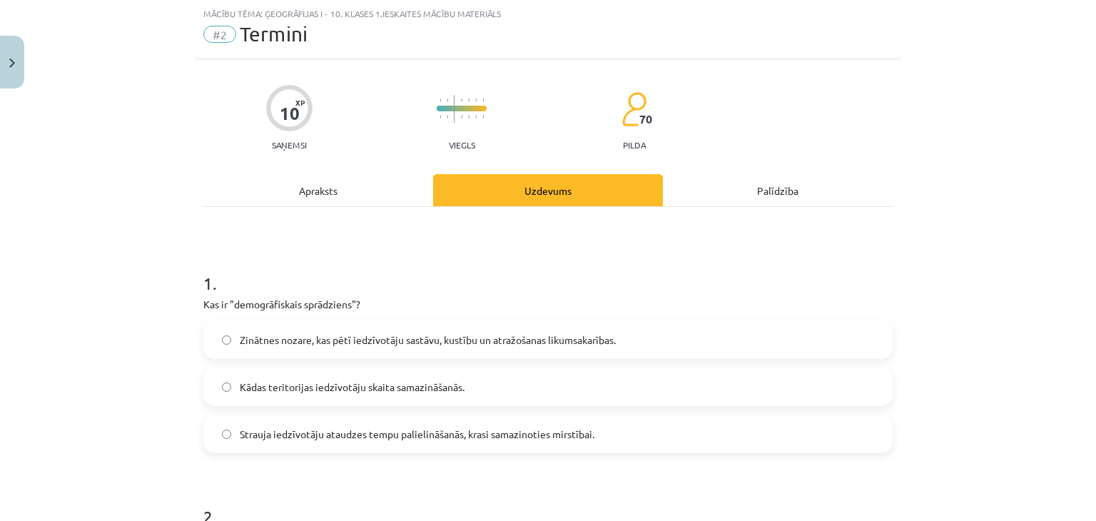
click at [386, 423] on label "Strauja iedzīvotāju ataudzes tempu palielināšanās, krasi samazinoties mirstībai." at bounding box center [548, 434] width 686 height 36
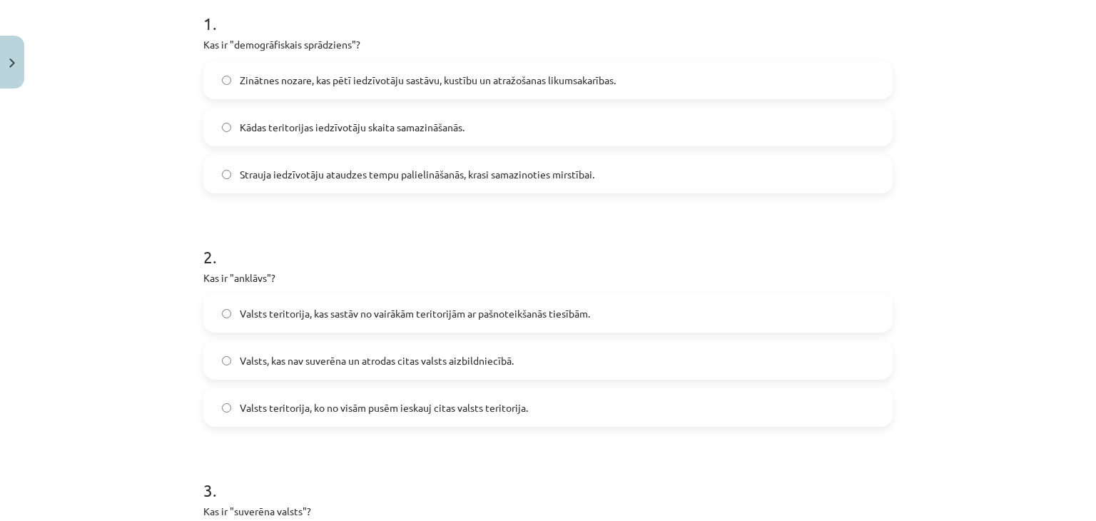
scroll to position [316, 0]
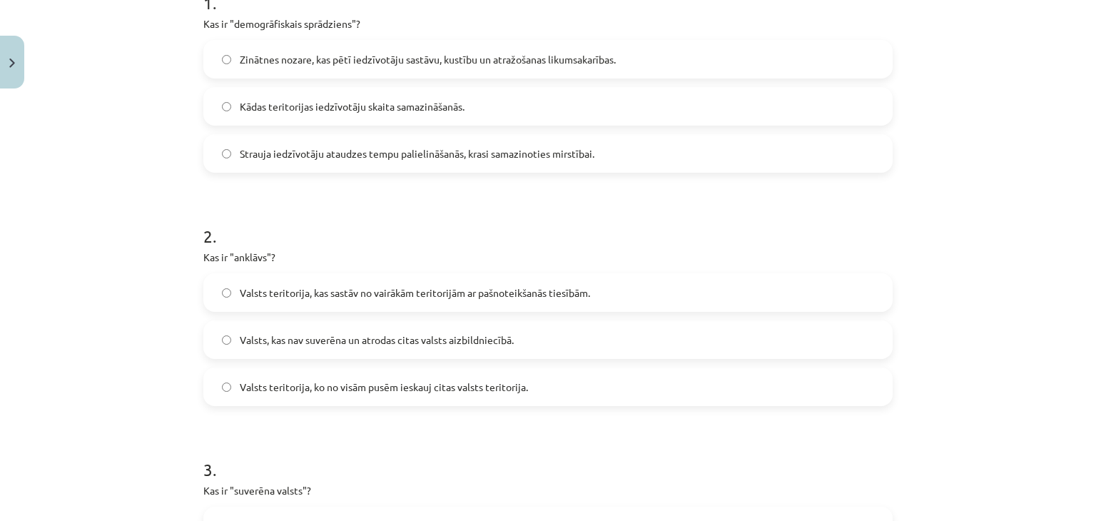
click at [392, 387] on span "Valsts teritorija, ko no visām pusēm ieskauj citas valsts teritorija." at bounding box center [384, 386] width 288 height 15
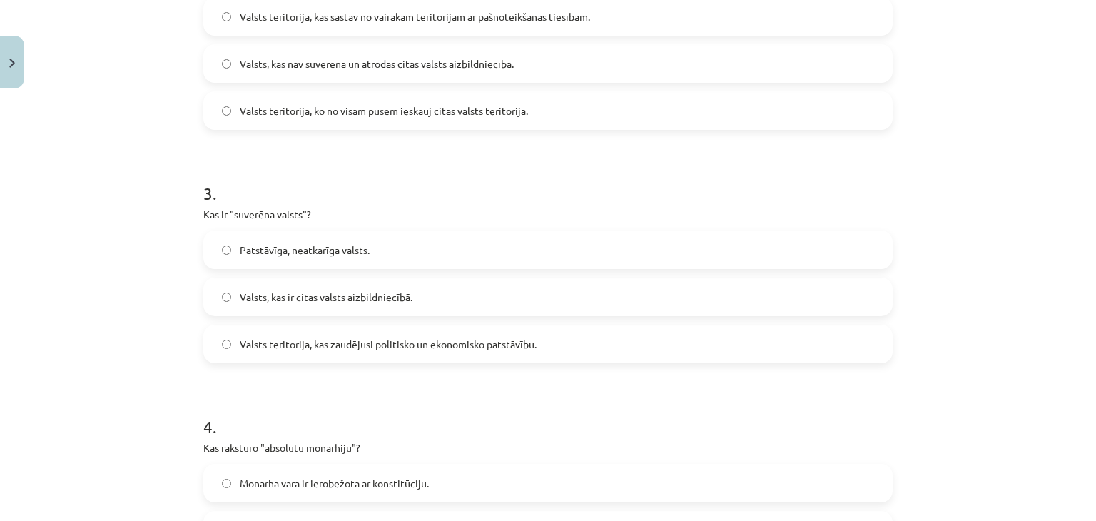
scroll to position [581, 0]
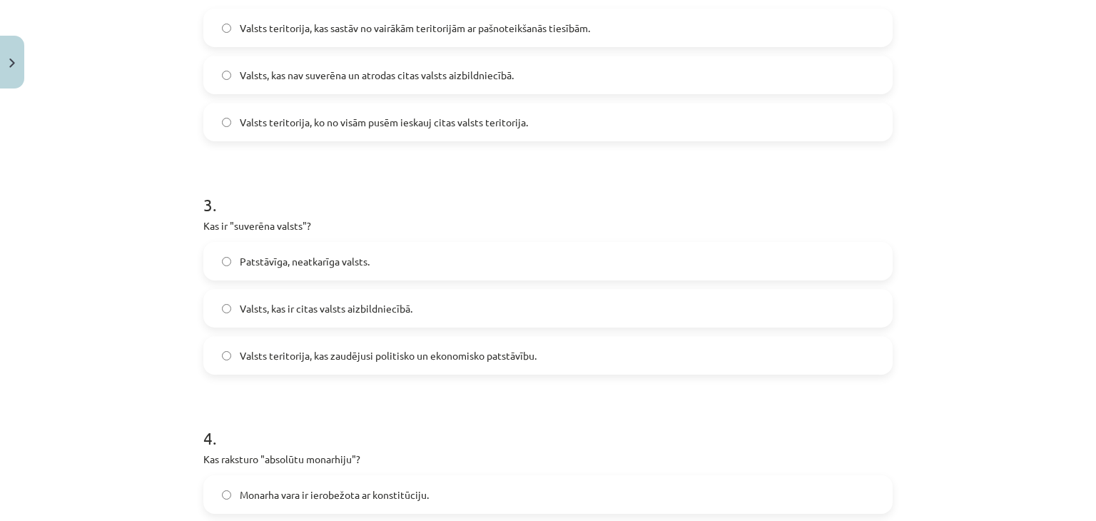
click at [593, 248] on label "Patstāvīga, neatkarīga valsts." at bounding box center [548, 261] width 686 height 36
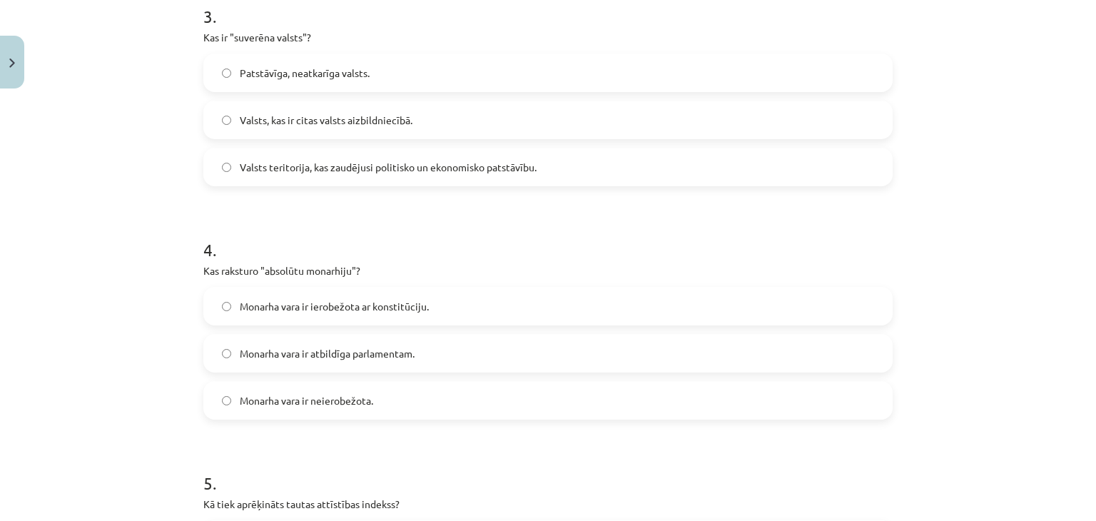
scroll to position [775, 0]
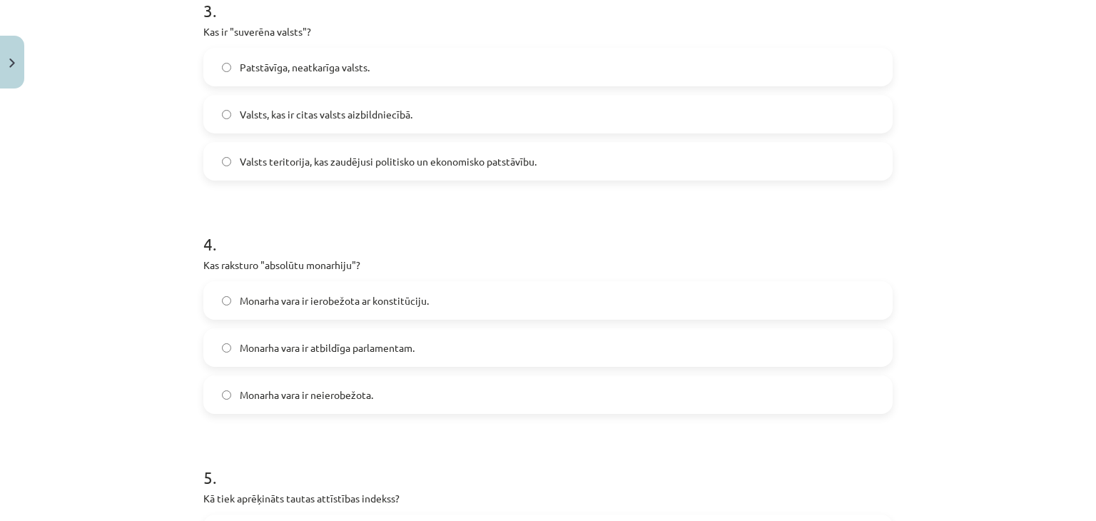
click at [356, 291] on label "Monarha vara ir ierobežota ar konstitūciju." at bounding box center [548, 300] width 686 height 36
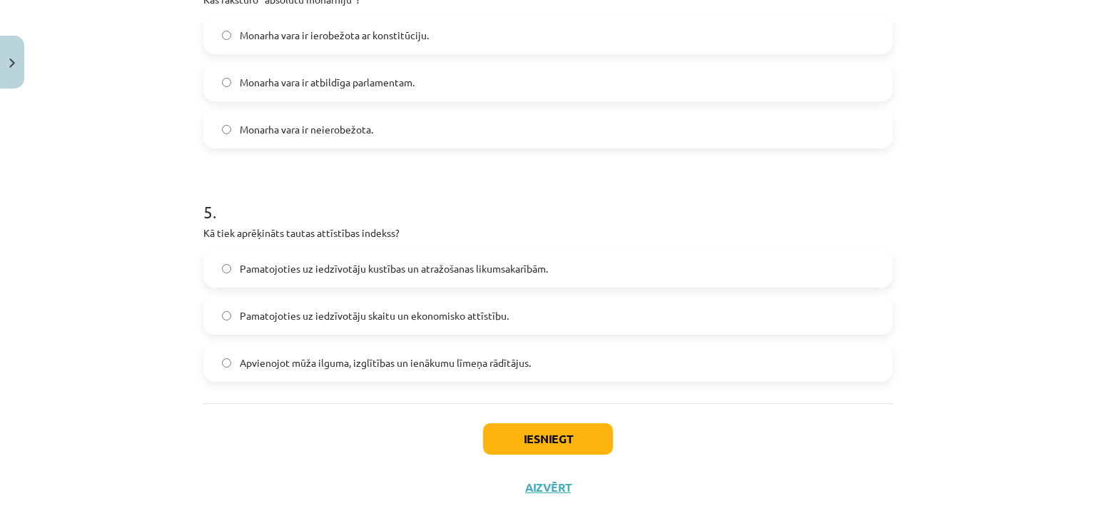
scroll to position [1036, 0]
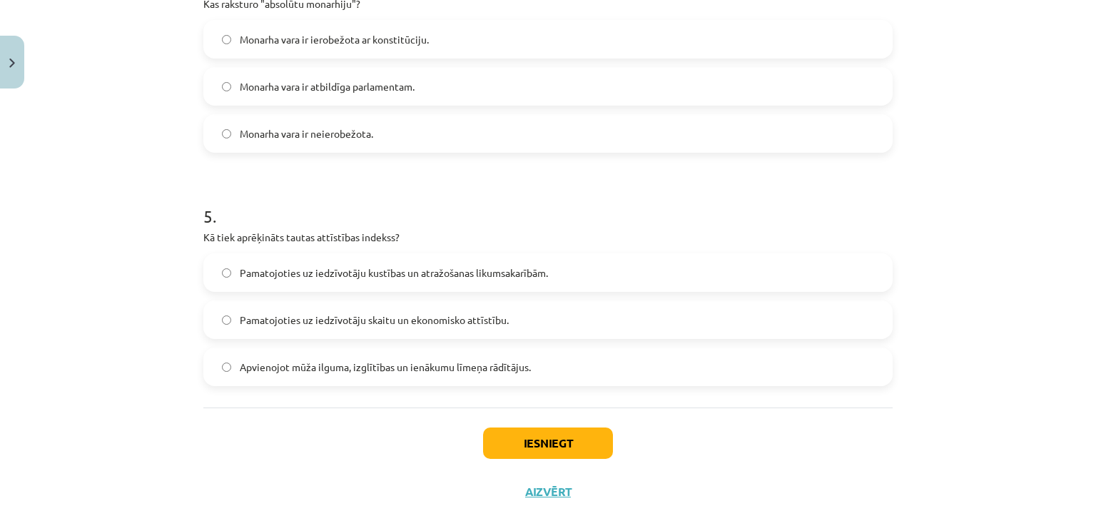
click at [567, 368] on label "Apvienojot mūža ilguma, izglītības un ienākumu līmeņa rādītājus." at bounding box center [548, 367] width 686 height 36
click at [547, 449] on button "Iesniegt" at bounding box center [548, 442] width 130 height 31
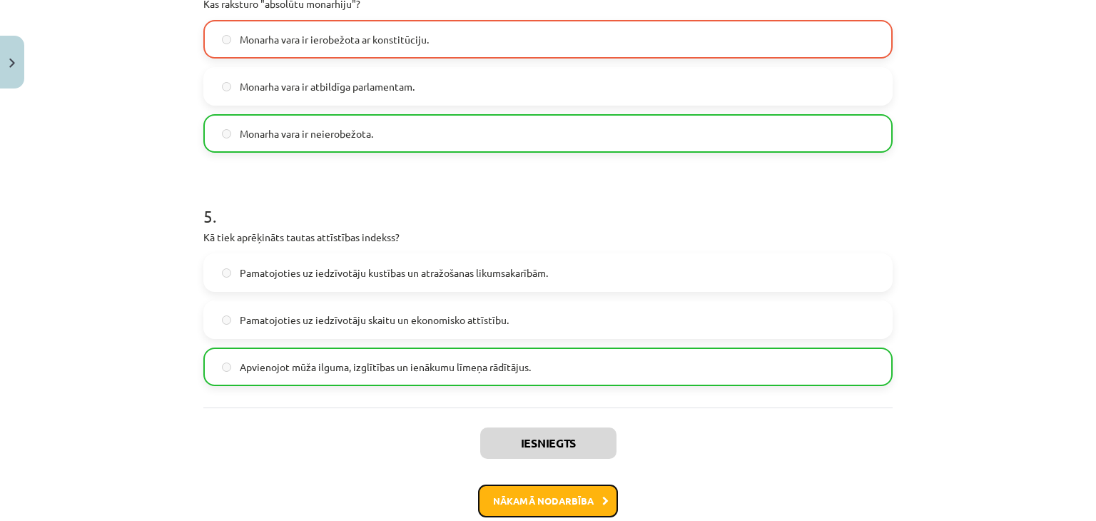
click at [542, 509] on button "Nākamā nodarbība" at bounding box center [548, 500] width 140 height 33
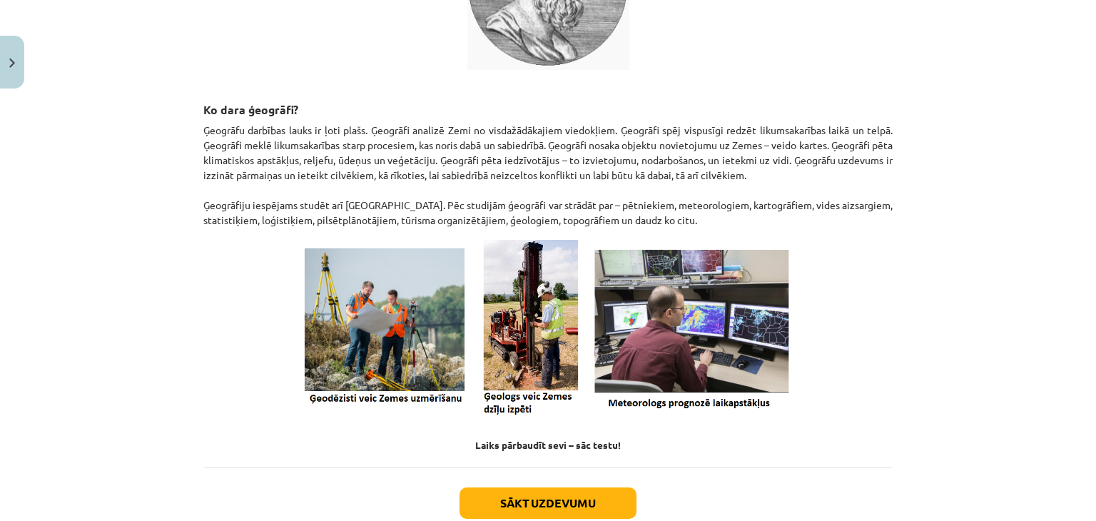
scroll to position [519, 0]
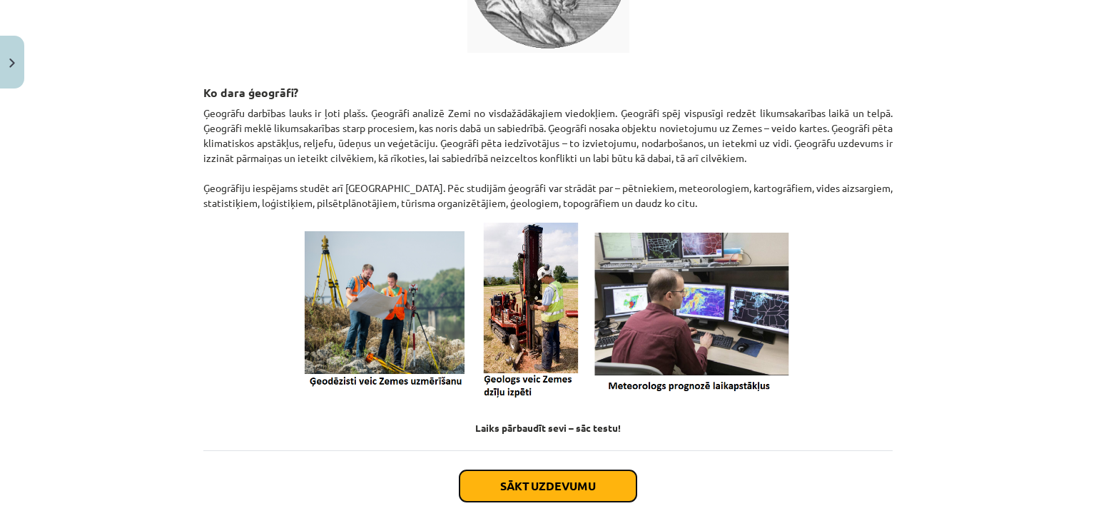
click at [579, 486] on button "Sākt uzdevumu" at bounding box center [547, 485] width 177 height 31
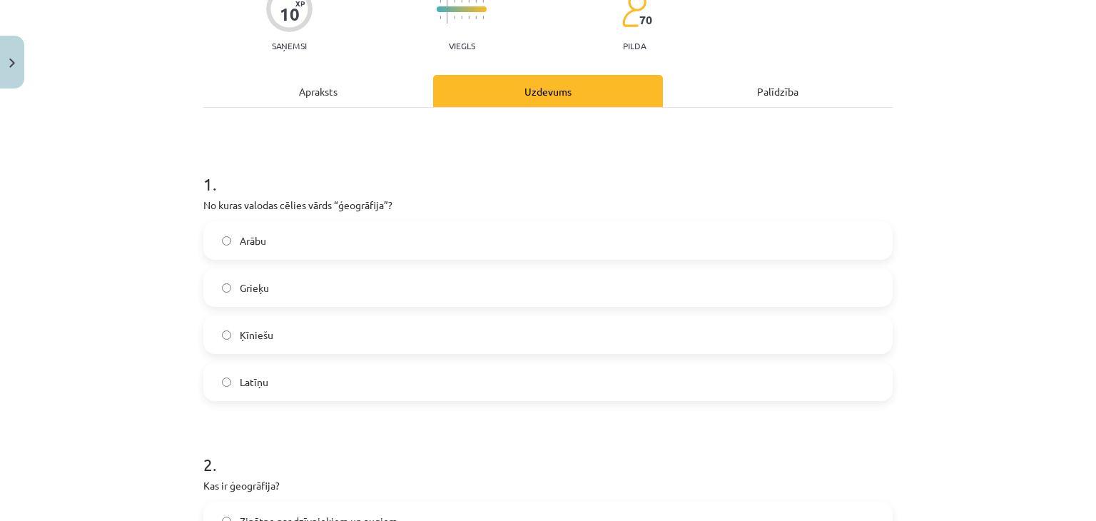
scroll to position [36, 0]
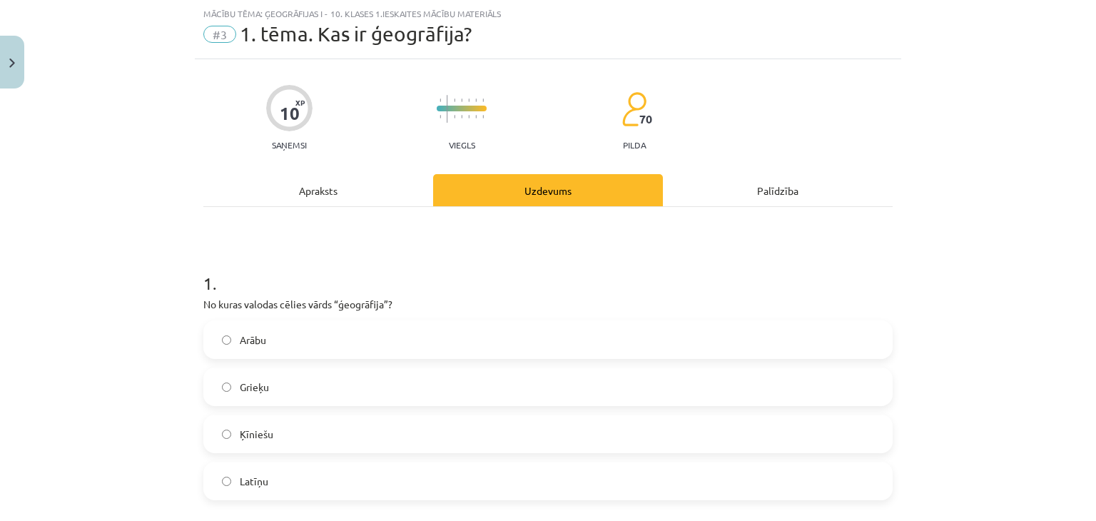
click at [475, 389] on label "Grieķu" at bounding box center [548, 387] width 686 height 36
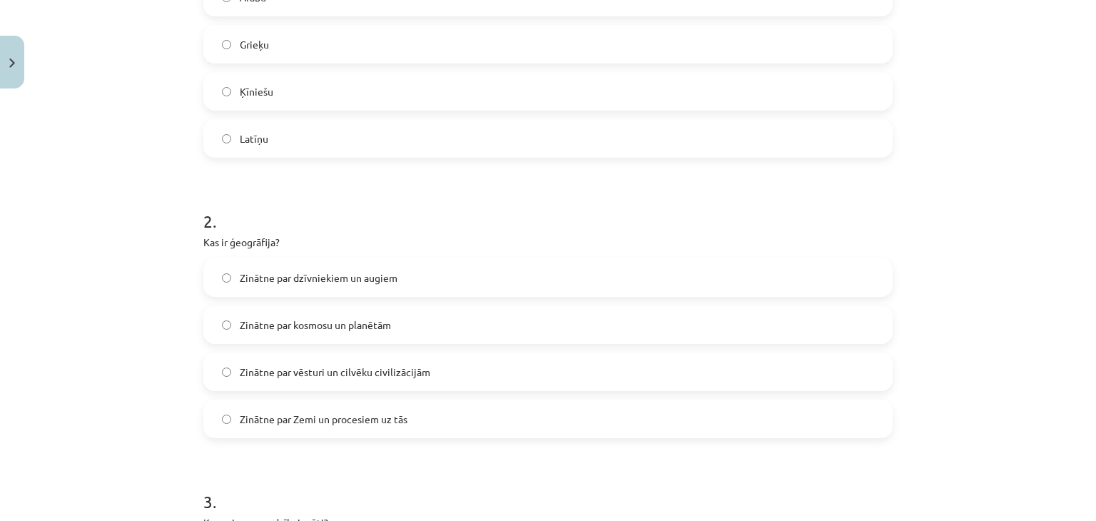
scroll to position [379, 0]
click at [743, 420] on label "Zinātne par Zemi un procesiem uz tās" at bounding box center [548, 417] width 686 height 36
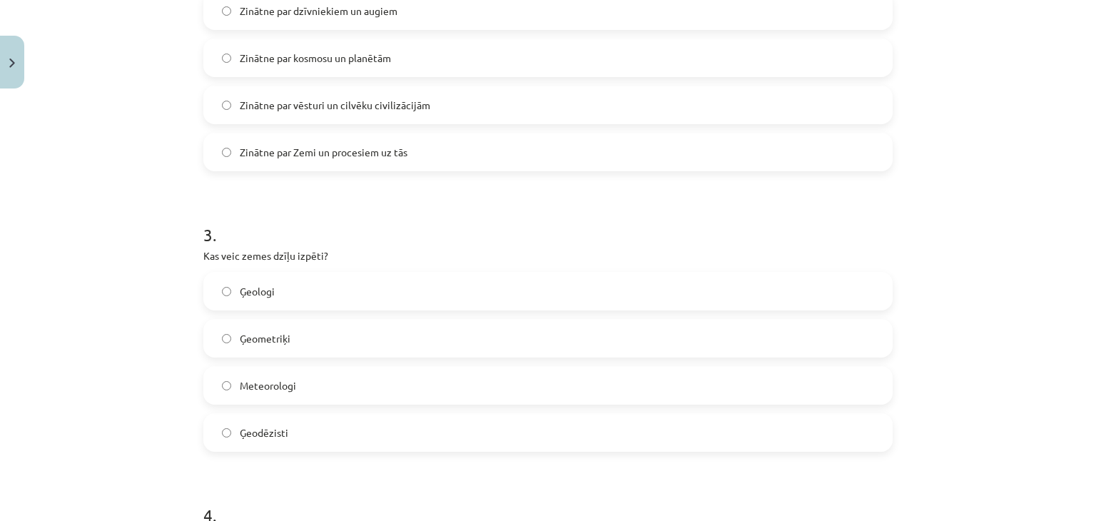
scroll to position [642, 0]
click at [601, 302] on label "Ģeologi" at bounding box center [548, 294] width 686 height 36
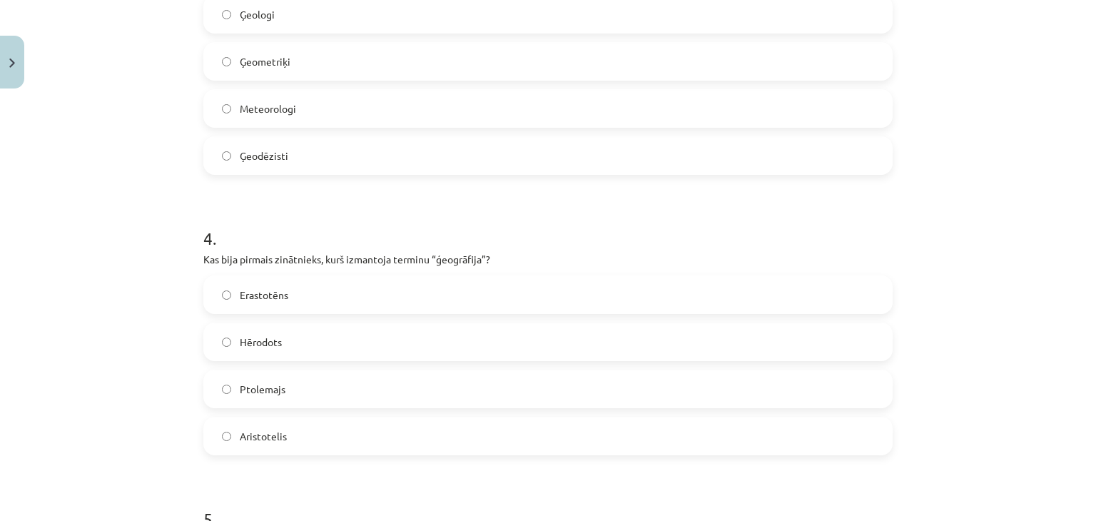
scroll to position [917, 0]
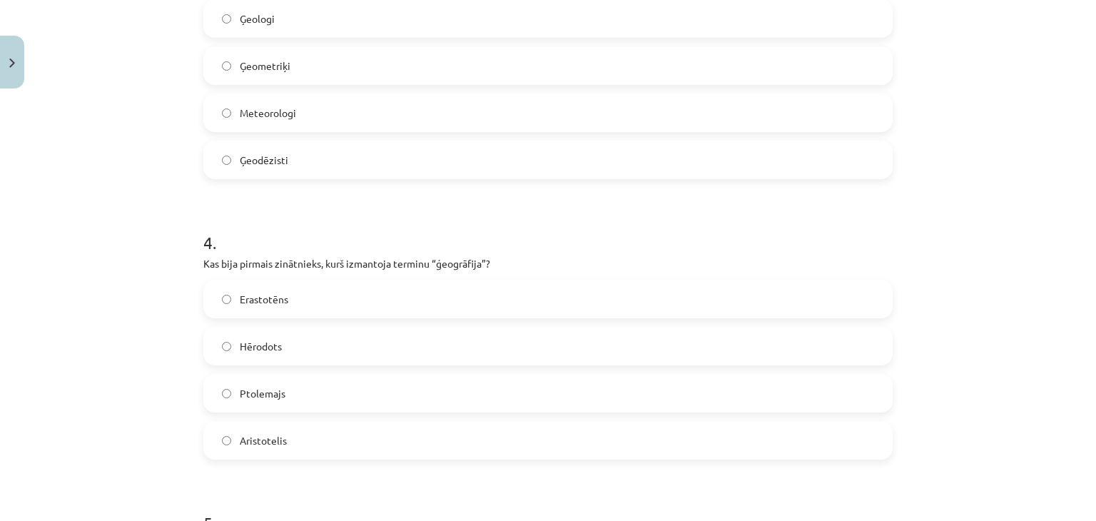
click at [693, 293] on label "Erastotēns" at bounding box center [548, 299] width 686 height 36
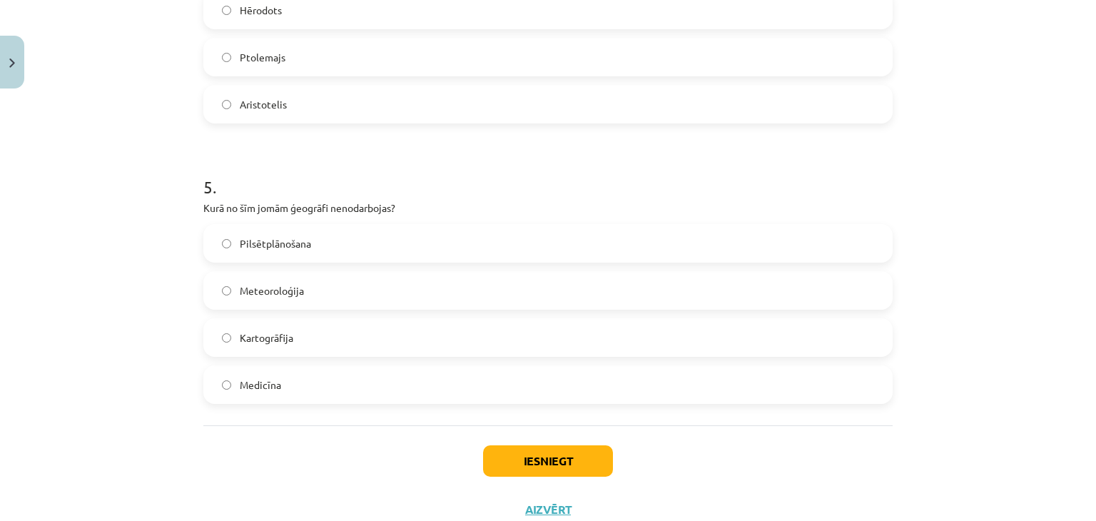
scroll to position [1247, 0]
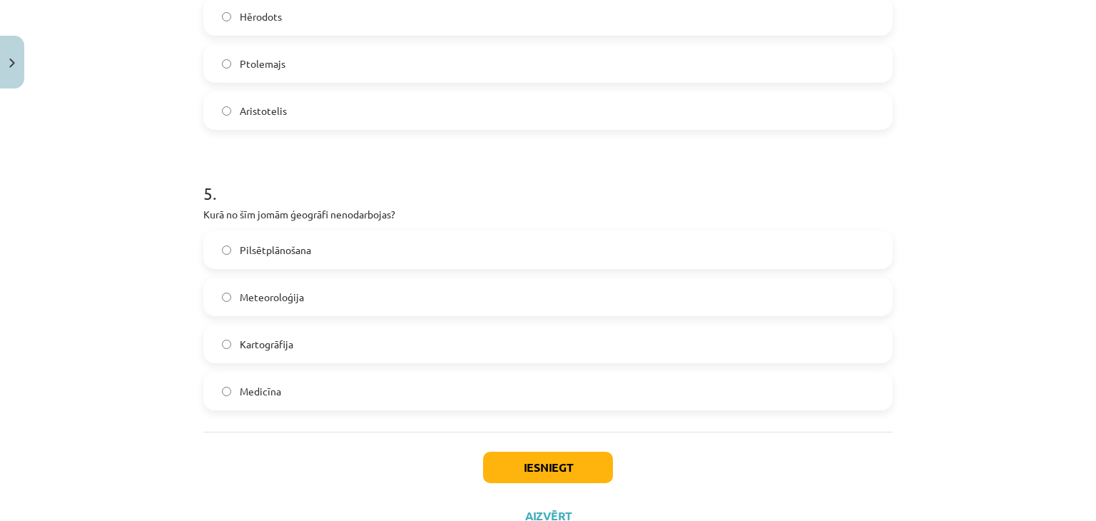
click at [593, 373] on label "Medicīna" at bounding box center [548, 391] width 686 height 36
click at [534, 454] on button "Iesniegt" at bounding box center [548, 467] width 130 height 31
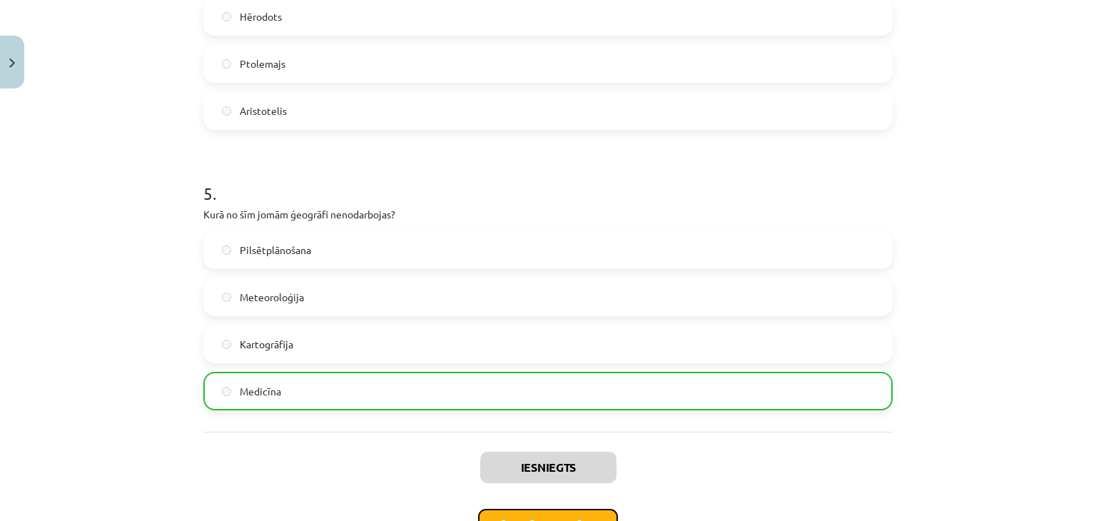
click at [555, 509] on button "Nākamā nodarbība" at bounding box center [548, 525] width 140 height 33
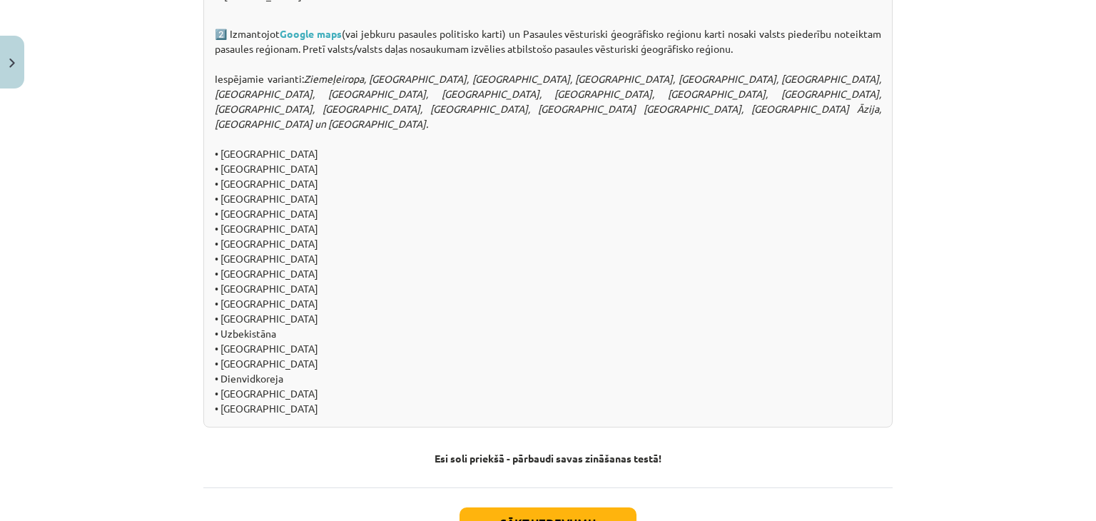
scroll to position [1465, 0]
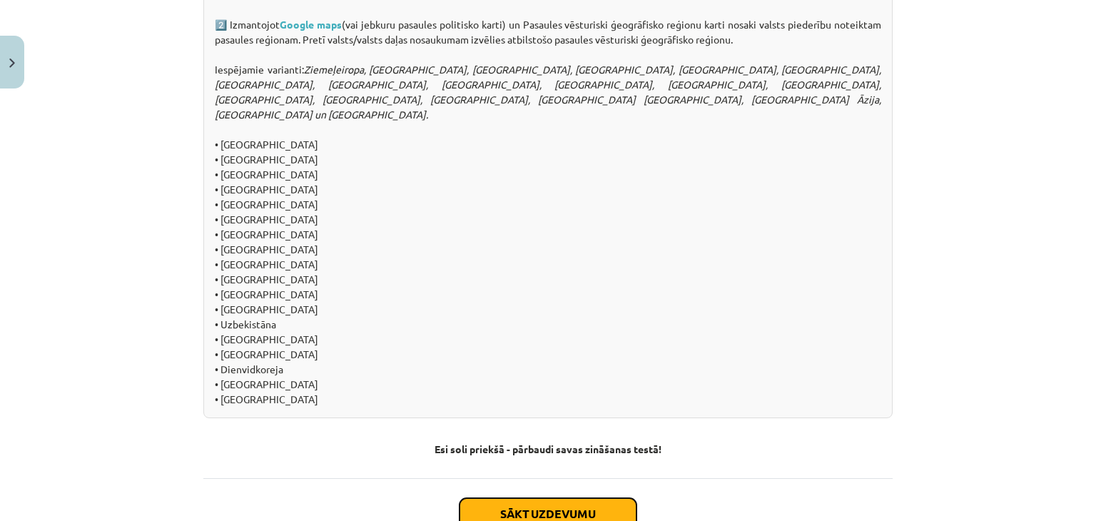
click at [509, 499] on button "Sākt uzdevumu" at bounding box center [547, 513] width 177 height 31
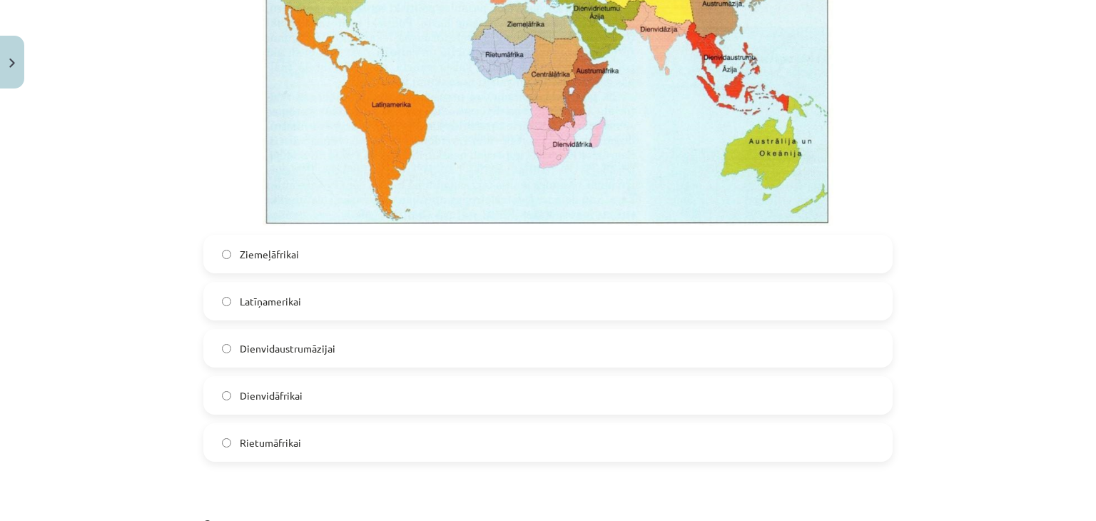
scroll to position [493, 0]
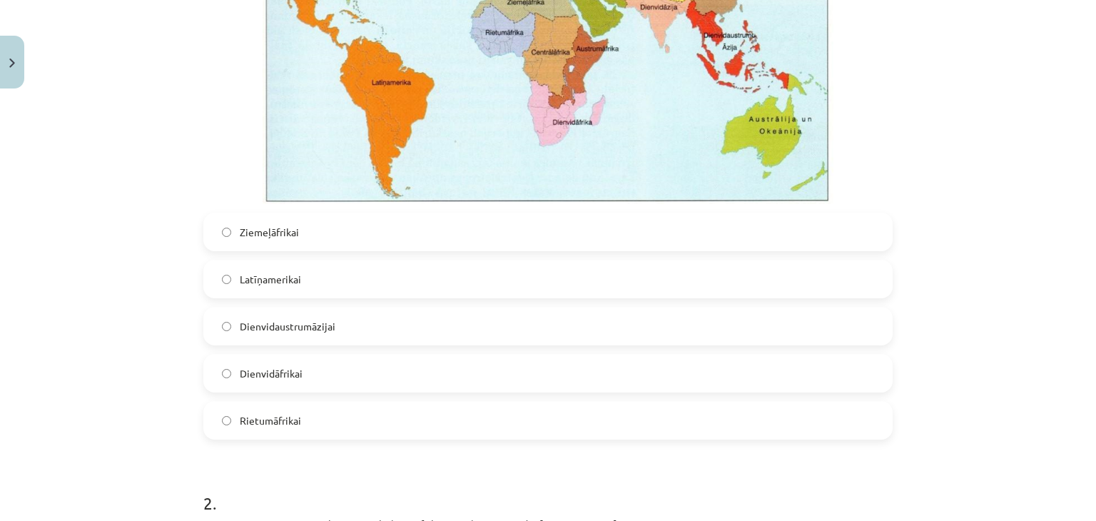
click at [347, 317] on label "Dienvidaustrumāzijai" at bounding box center [548, 326] width 686 height 36
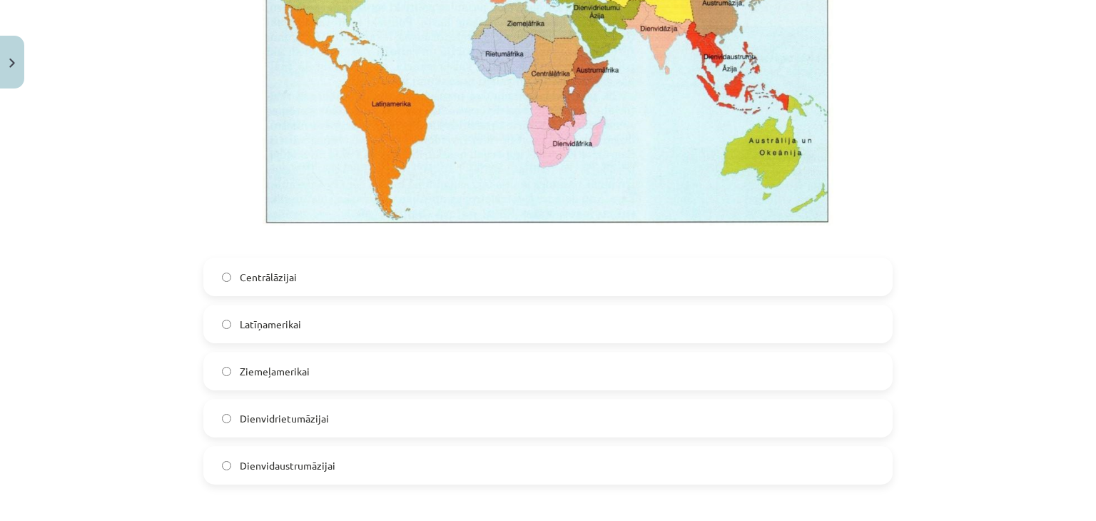
scroll to position [1158, 0]
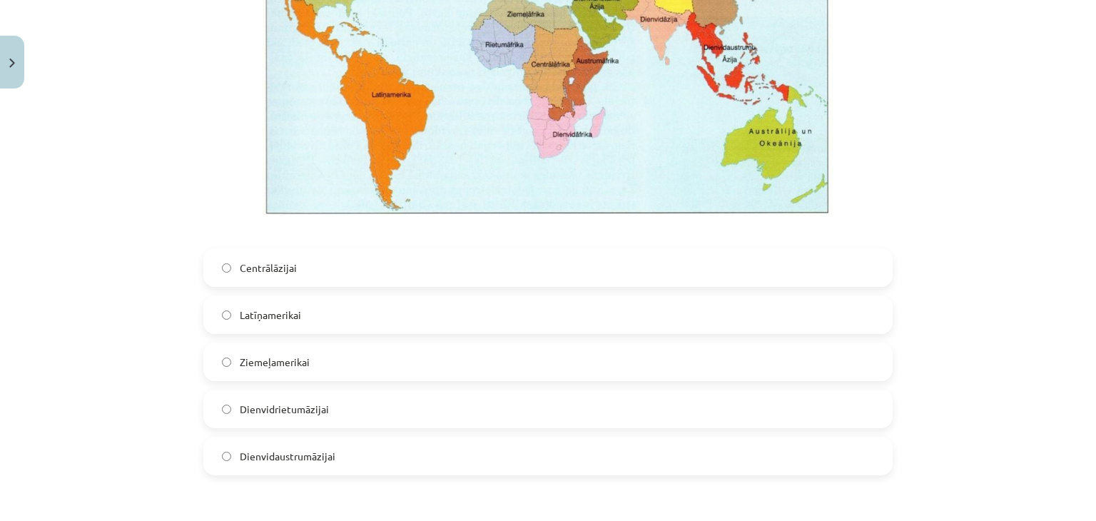
click at [770, 458] on label "Dienvidaustrumāzijai" at bounding box center [548, 456] width 686 height 36
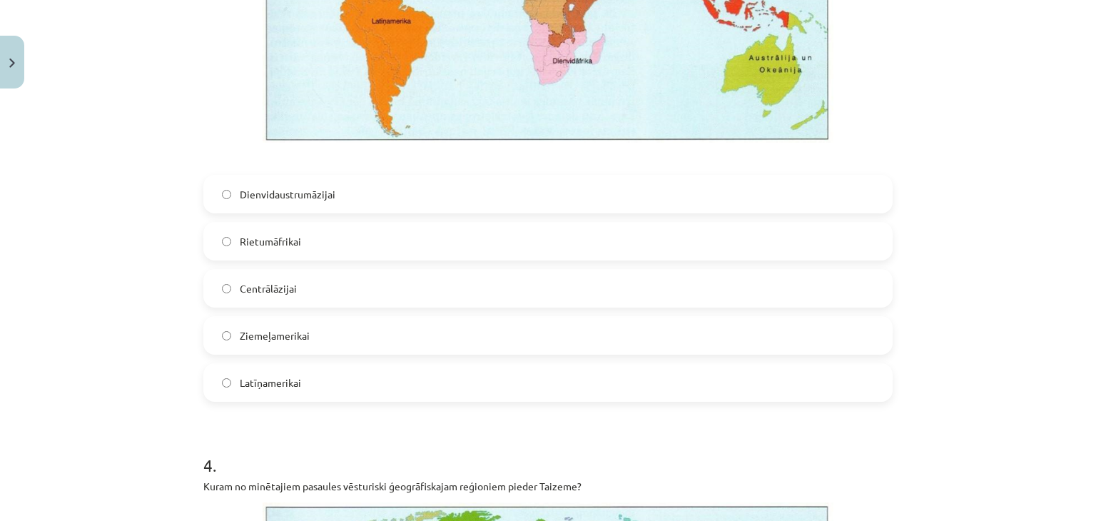
scroll to position [1936, 0]
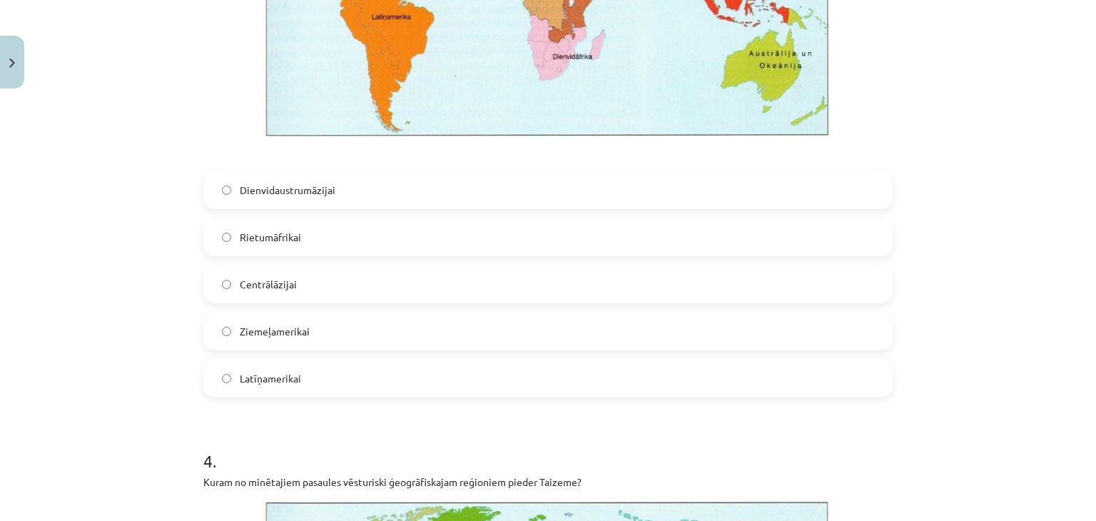
click at [419, 378] on label "Latīņamerikai" at bounding box center [548, 378] width 686 height 36
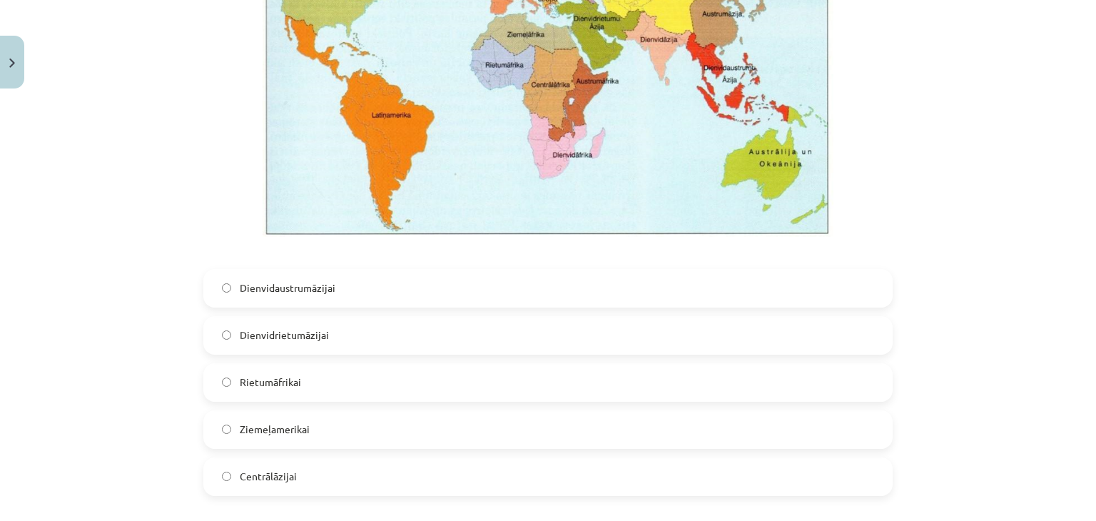
scroll to position [2534, 0]
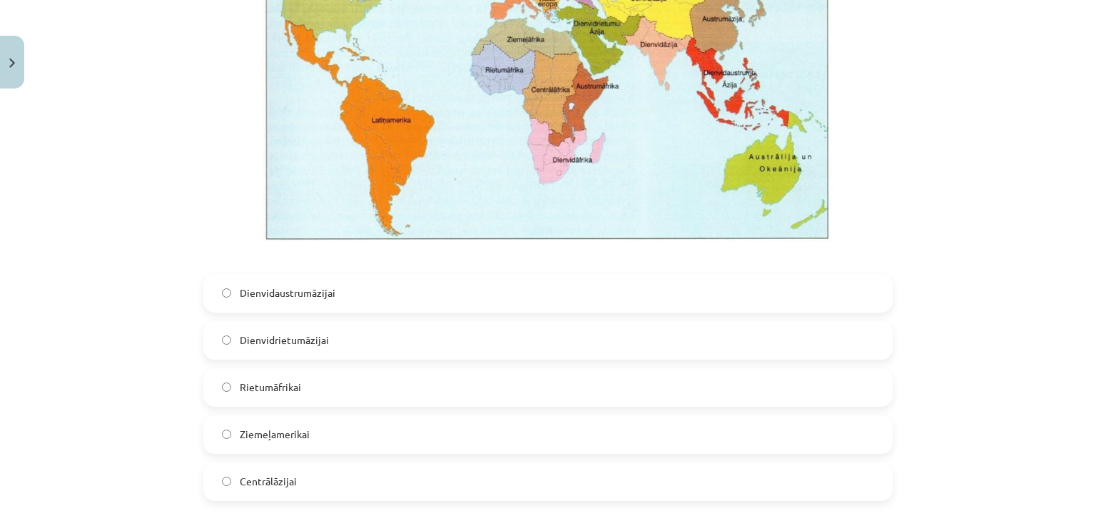
click at [489, 346] on label "Dienvidrietumāzijai" at bounding box center [548, 340] width 686 height 36
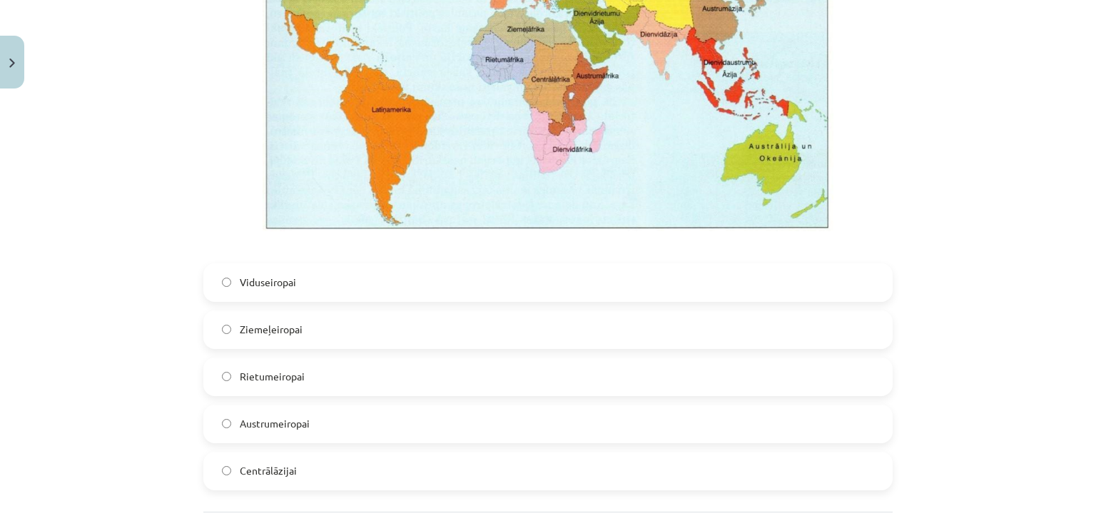
scroll to position [3295, 0]
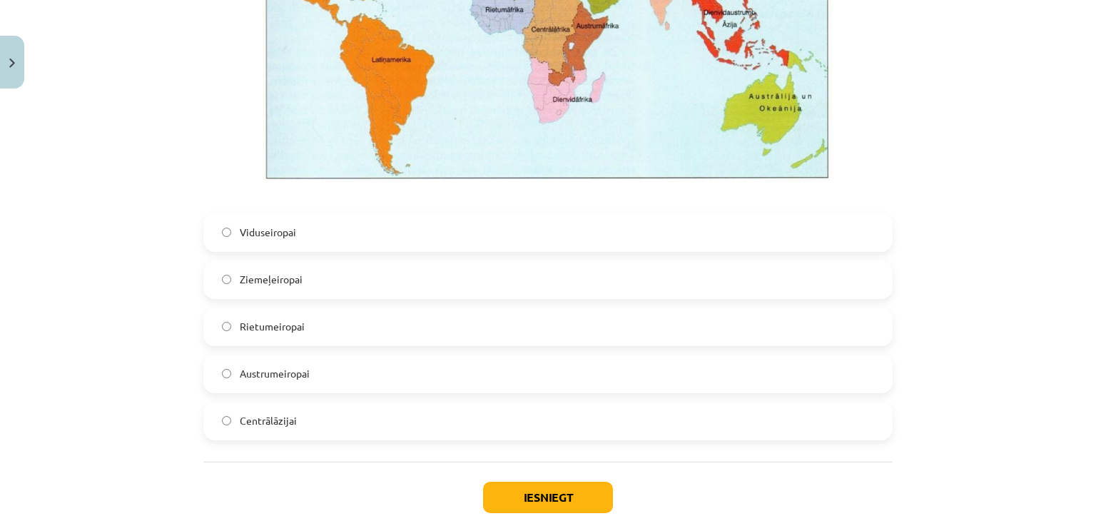
click at [596, 356] on label "Austrumeiropai" at bounding box center [548, 374] width 686 height 36
click at [588, 495] on button "Iesniegt" at bounding box center [548, 496] width 130 height 31
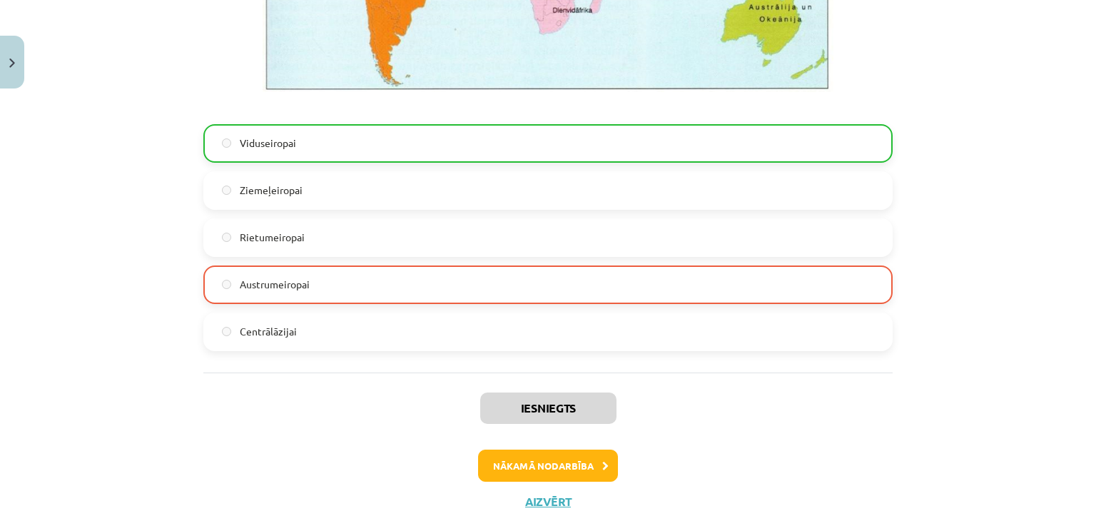
scroll to position [3424, 0]
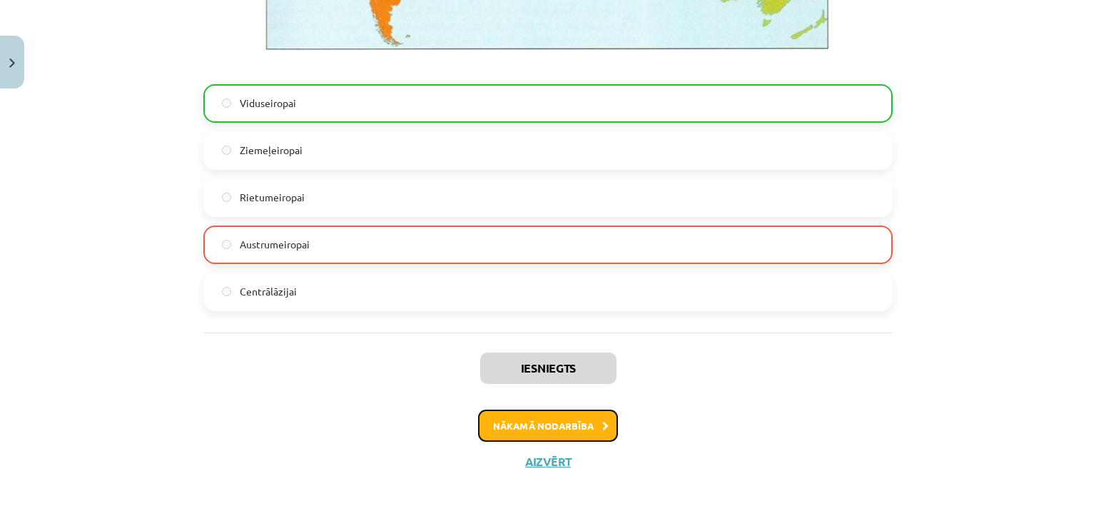
click at [559, 419] on button "Nākamā nodarbība" at bounding box center [548, 425] width 140 height 33
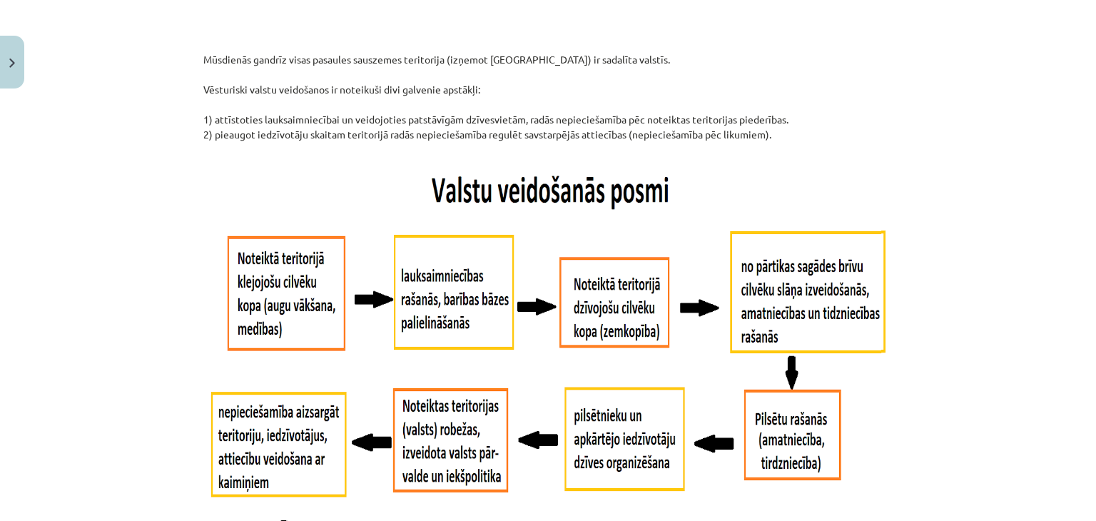
scroll to position [745, 0]
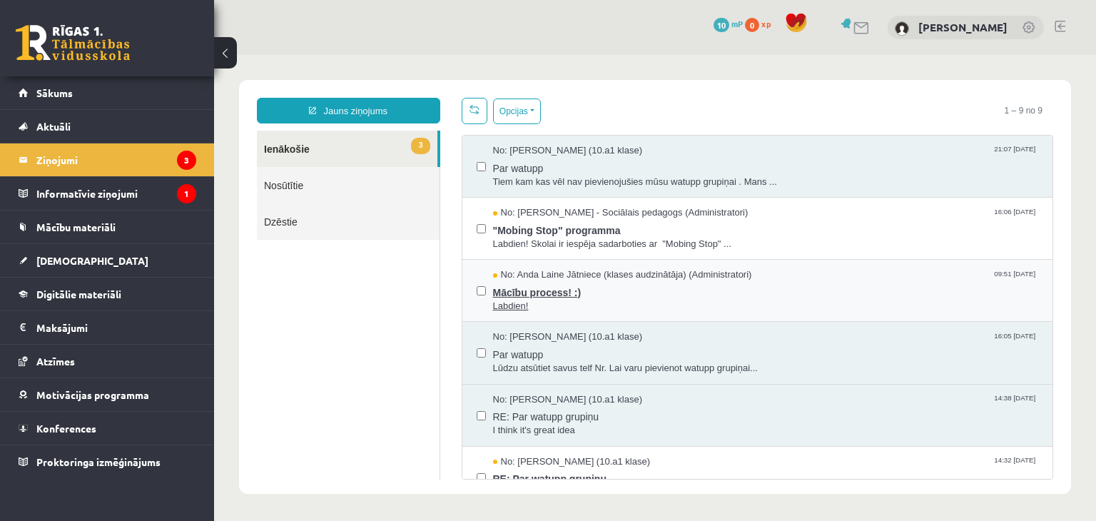
click at [554, 295] on span "Mācību process! :)" at bounding box center [766, 291] width 546 height 18
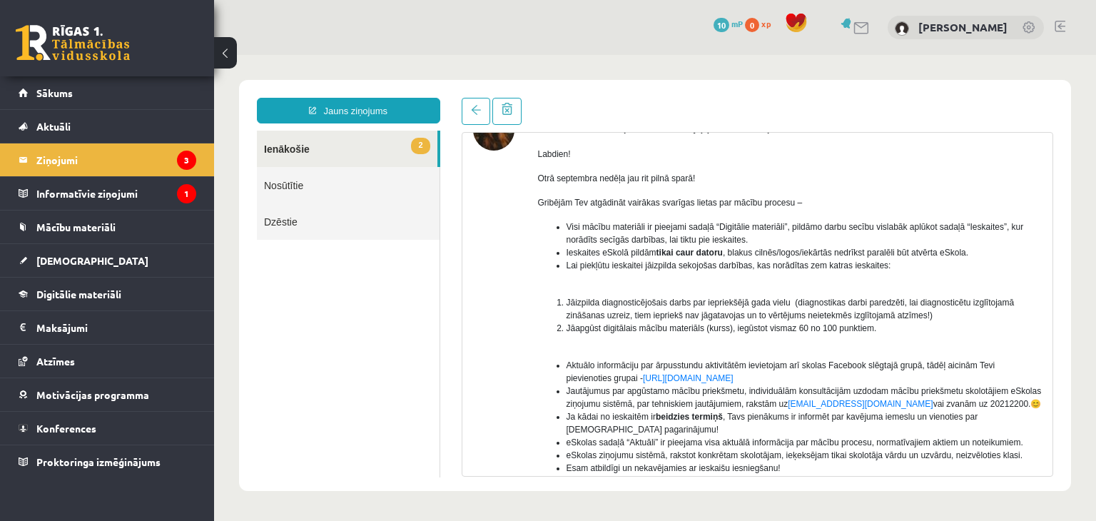
scroll to position [97, 0]
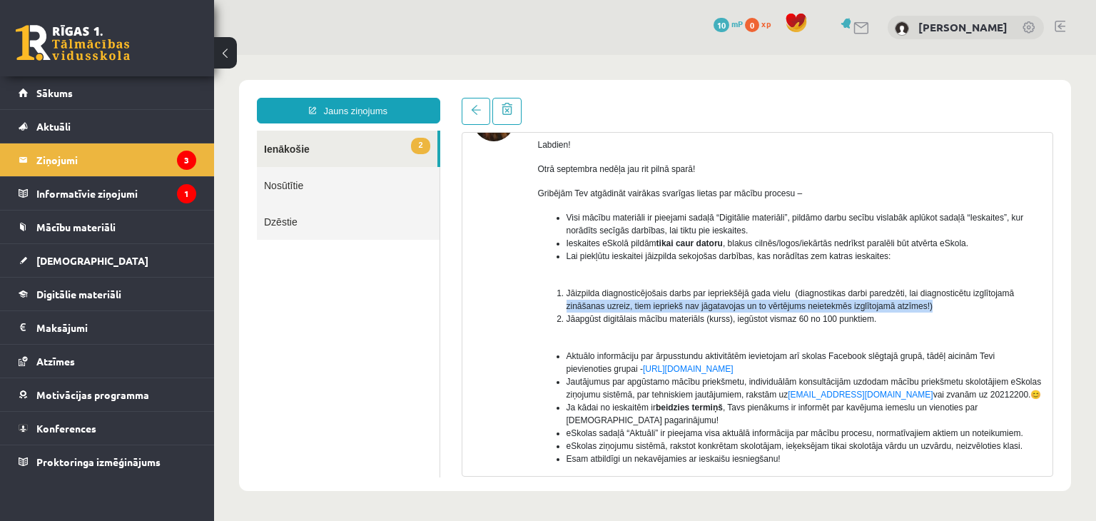
drag, startPoint x: 1039, startPoint y: 295, endPoint x: 1041, endPoint y: 311, distance: 16.5
click at [1041, 311] on div "No: [PERSON_NAME] Jātniece (klases audzinātāja) (Administratori) Labdien! Otrā …" at bounding box center [757, 350] width 591 height 500
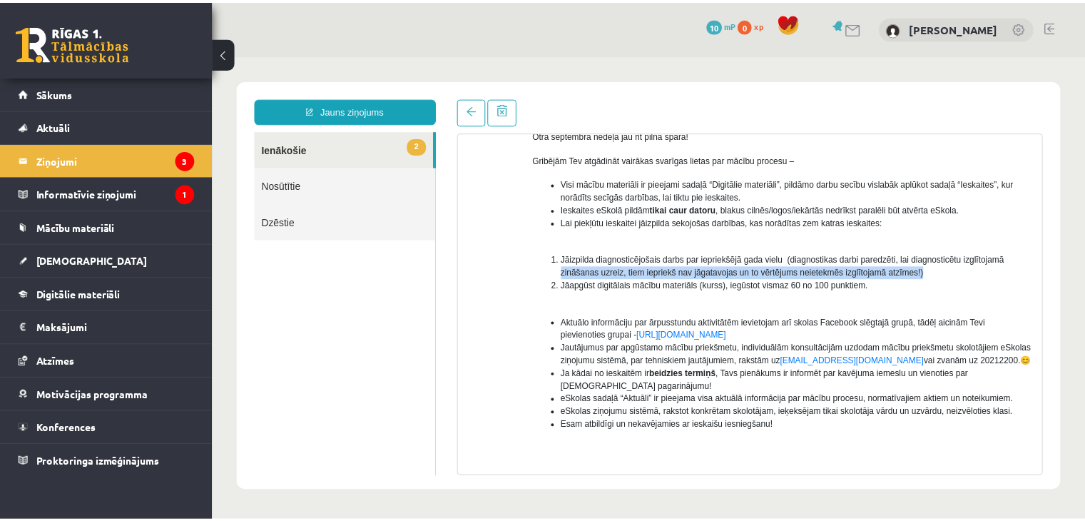
scroll to position [232, 0]
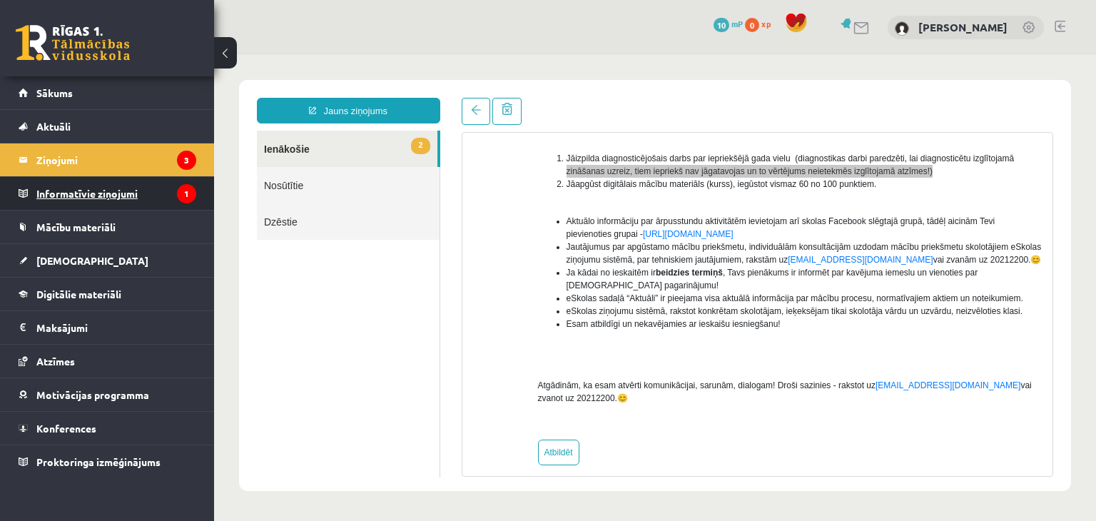
click at [106, 197] on legend "Informatīvie ziņojumi 1" at bounding box center [116, 193] width 160 height 33
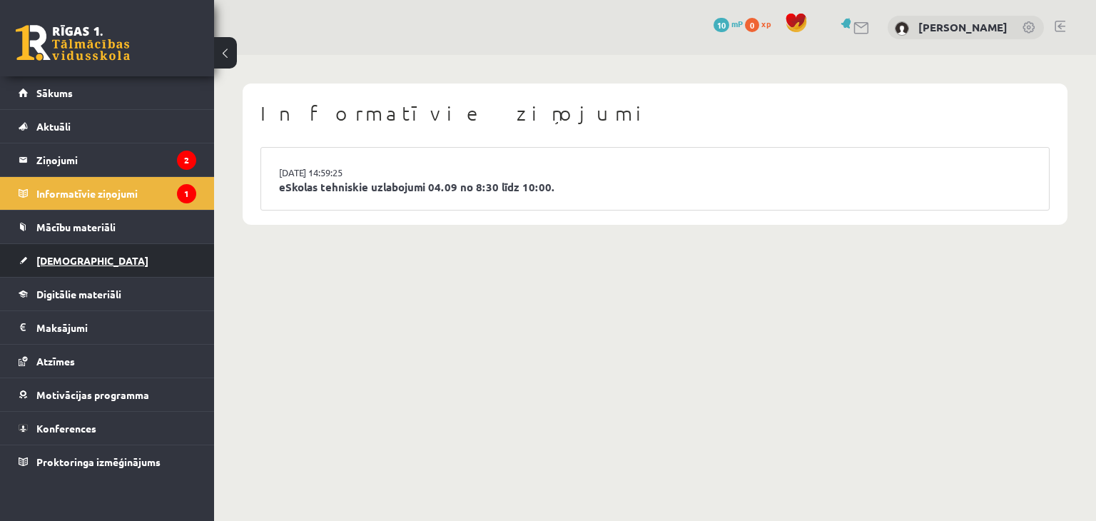
click at [119, 267] on link "[DEMOGRAPHIC_DATA]" at bounding box center [108, 260] width 178 height 33
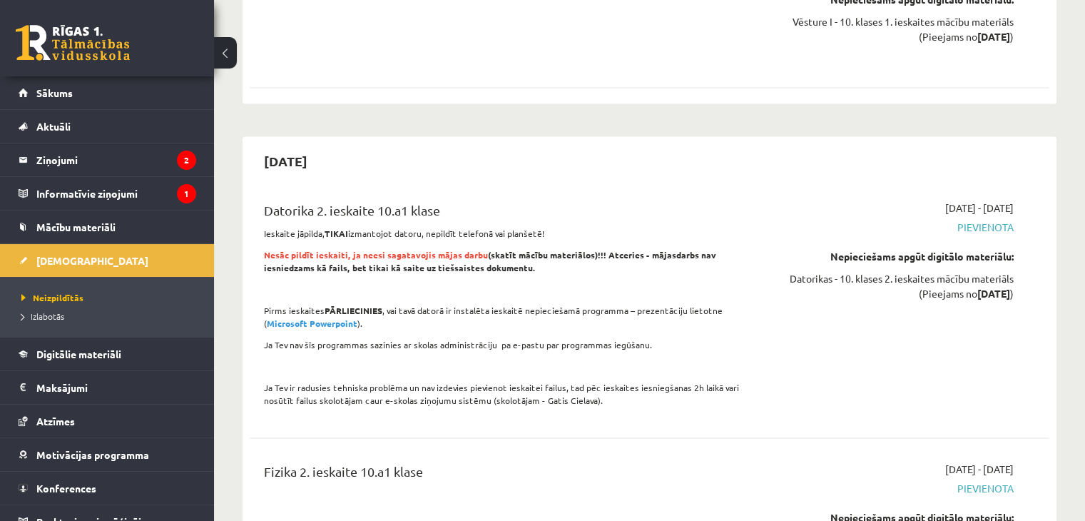
scroll to position [2576, 0]
